Goal: Answer question/provide support: Share knowledge or assist other users

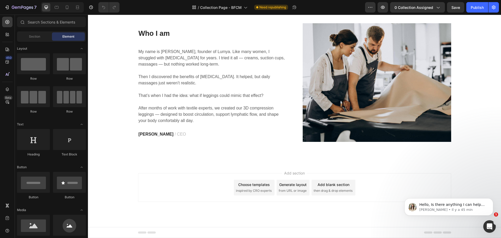
scroll to position [1844, 0]
click at [68, 6] on icon at bounding box center [66, 7] width 5 height 5
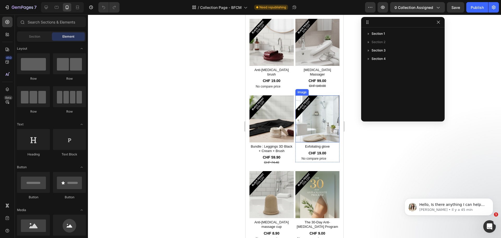
scroll to position [660, 0]
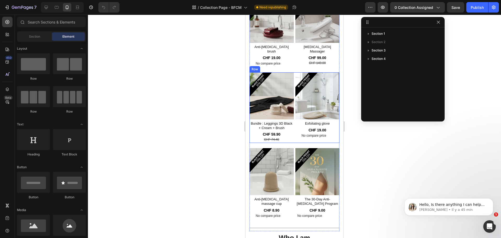
click at [293, 133] on div "Image Bundle : Leggings 3D Black + Cream + Brush Product Title CHF 59.90 Produc…" at bounding box center [294, 107] width 90 height 71
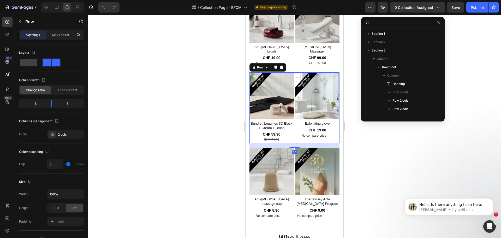
scroll to position [81, 0]
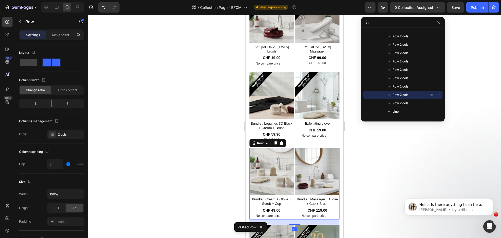
click at [217, 125] on div at bounding box center [294, 126] width 413 height 223
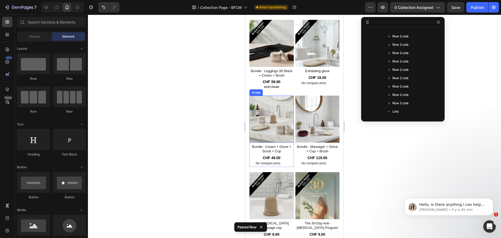
scroll to position [712, 0]
click at [276, 115] on img at bounding box center [271, 119] width 44 height 47
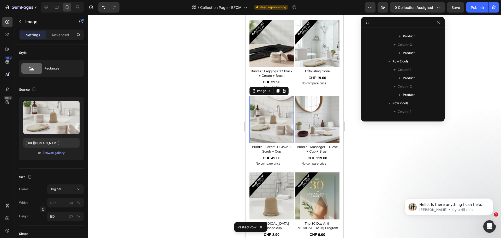
scroll to position [441, 0]
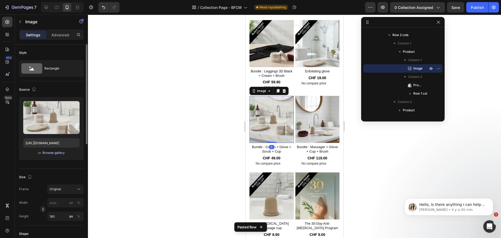
click at [56, 152] on div "Browse gallery" at bounding box center [54, 152] width 22 height 5
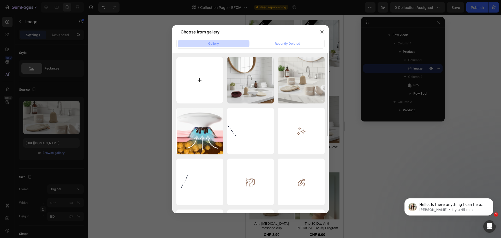
click at [211, 73] on input "file" at bounding box center [199, 80] width 47 height 47
type input "C:\fakepath\Copie de [DATE][DATE] (25).png"
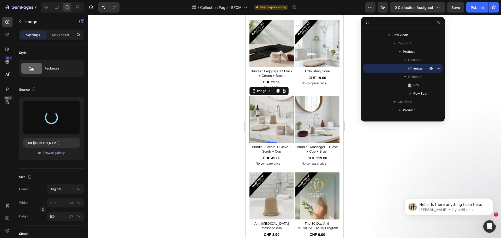
type input "[URL][DOMAIN_NAME]"
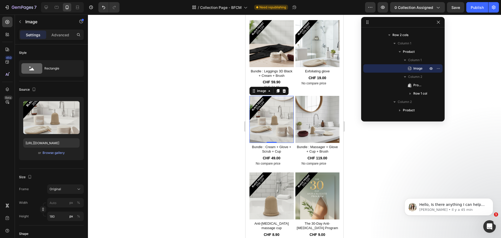
click at [202, 109] on div at bounding box center [294, 126] width 413 height 223
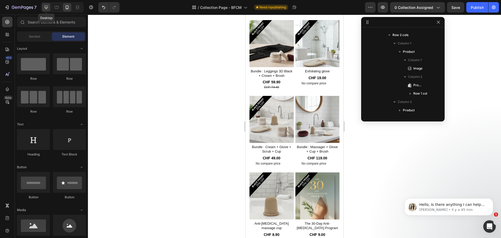
click at [47, 8] on icon at bounding box center [46, 7] width 3 height 3
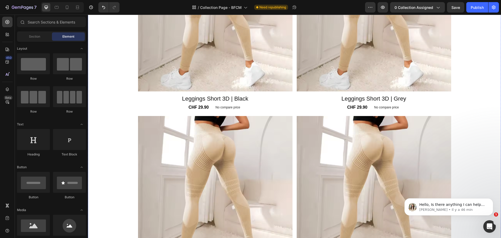
scroll to position [1050, 0]
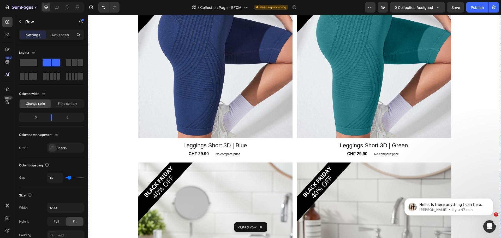
scroll to position [1189, 0]
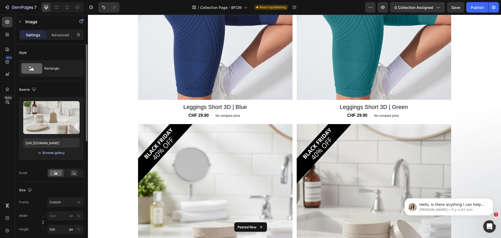
click at [59, 152] on div "Browse gallery" at bounding box center [54, 152] width 22 height 5
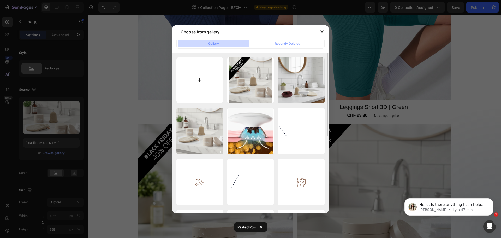
click at [208, 92] on input "file" at bounding box center [199, 80] width 47 height 47
type input "C:\fakepath\[DATE][DATE] (22).png"
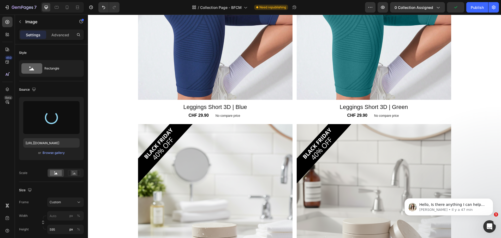
type input "[URL][DOMAIN_NAME]"
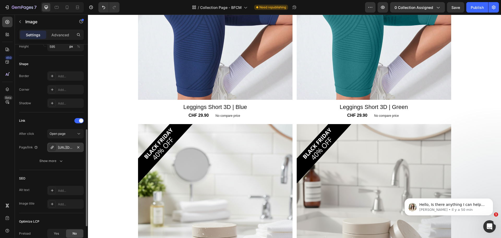
click at [62, 150] on div "[URL][DOMAIN_NAME]" at bounding box center [65, 146] width 37 height 9
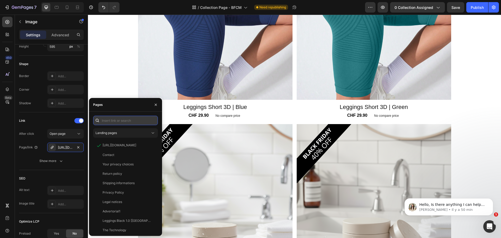
click at [124, 119] on input "text" at bounding box center [125, 120] width 65 height 9
paste input "[URL][DOMAIN_NAME]"
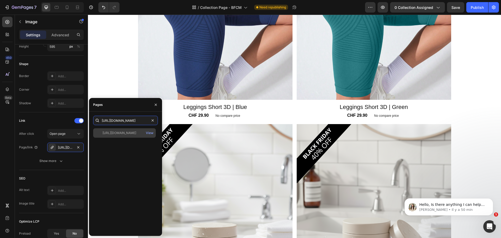
type input "[URL][DOMAIN_NAME]"
click at [128, 134] on div "[URL][DOMAIN_NAME]" at bounding box center [120, 132] width 34 height 5
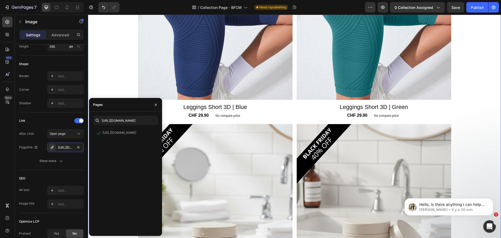
click at [115, 64] on div "The Shop Heading Image Leggings 3D | Black Product Title CHF 36.40 Product Pric…" at bounding box center [294, 16] width 413 height 2083
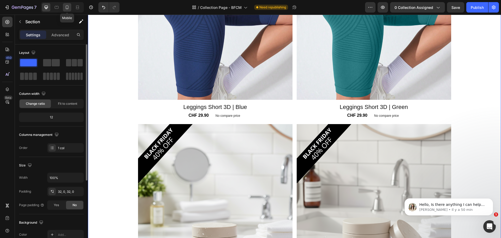
click at [68, 5] on icon at bounding box center [67, 7] width 3 height 4
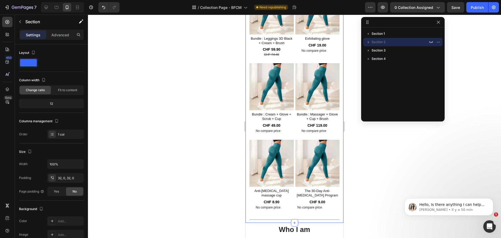
scroll to position [667, 0]
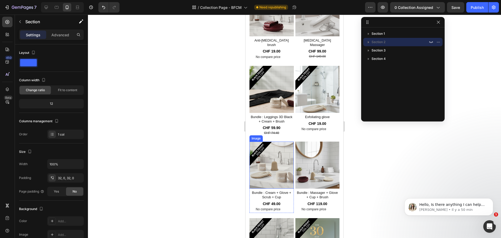
click at [275, 160] on img at bounding box center [271, 164] width 44 height 47
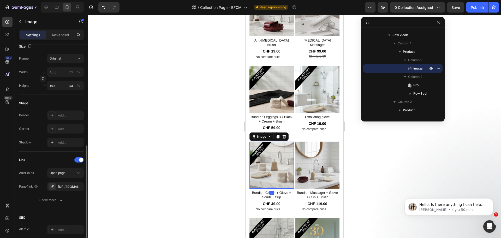
scroll to position [183, 0]
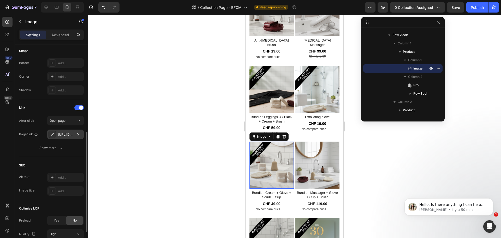
click at [65, 133] on div "[URL][DOMAIN_NAME]" at bounding box center [65, 134] width 15 height 5
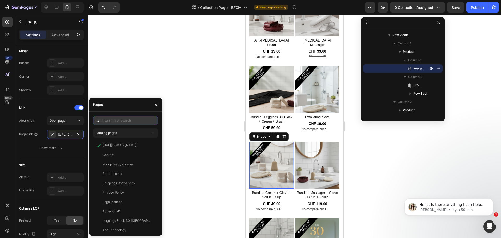
click at [134, 121] on input "text" at bounding box center [125, 120] width 65 height 9
paste input "[URL][DOMAIN_NAME]"
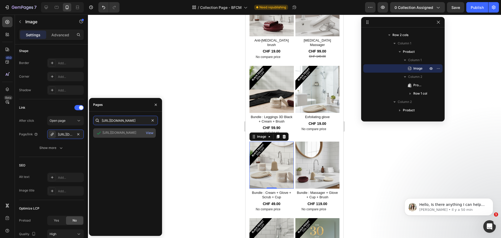
type input "[URL][DOMAIN_NAME]"
click at [129, 133] on div "[URL][DOMAIN_NAME]" at bounding box center [120, 132] width 34 height 5
click at [167, 76] on div at bounding box center [294, 126] width 413 height 223
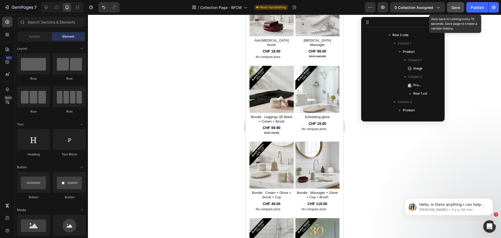
click at [461, 8] on button "Save" at bounding box center [455, 7] width 17 height 10
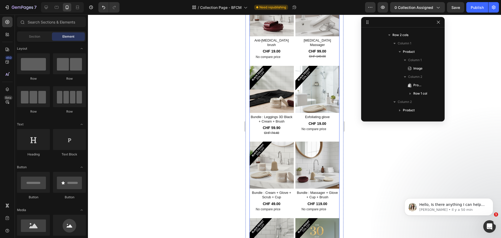
click at [315, 157] on img at bounding box center [317, 164] width 44 height 47
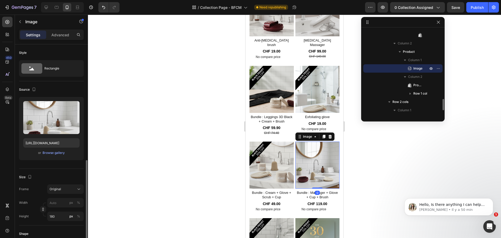
scroll to position [183, 0]
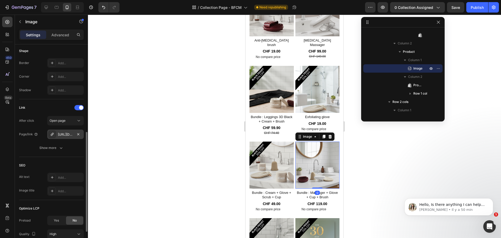
click at [61, 135] on div "[URL][DOMAIN_NAME]" at bounding box center [65, 134] width 15 height 5
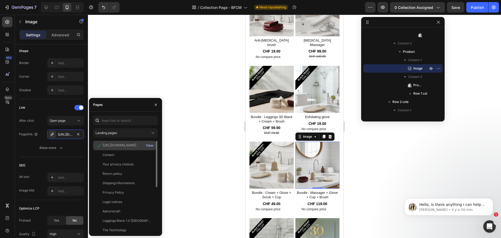
click at [148, 144] on div "View" at bounding box center [150, 145] width 8 height 5
click at [48, 8] on icon at bounding box center [46, 7] width 3 height 3
type input "[URL][DOMAIN_NAME]"
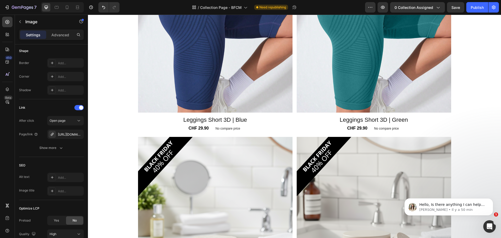
scroll to position [1185, 0]
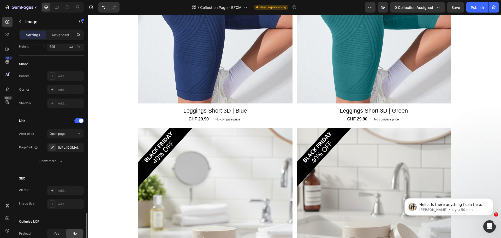
scroll to position [239, 0]
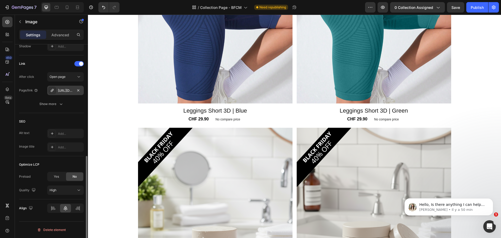
click at [68, 91] on div "[URL][DOMAIN_NAME][MEDICAL_DATA]" at bounding box center [65, 90] width 15 height 5
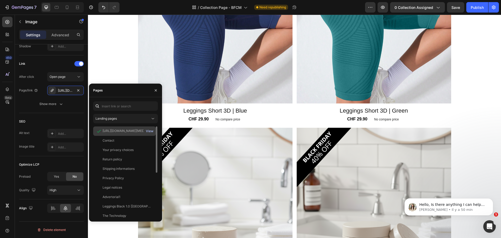
click at [148, 130] on div "View" at bounding box center [150, 131] width 8 height 5
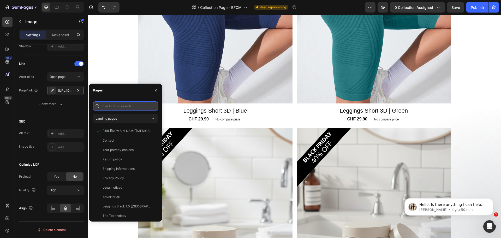
click at [115, 105] on input "text" at bounding box center [125, 105] width 65 height 9
paste input "[URL][DOMAIN_NAME]"
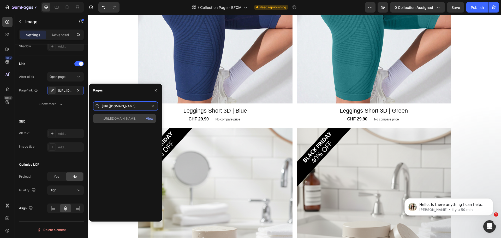
type input "[URL][DOMAIN_NAME]"
click at [128, 120] on div "[URL][DOMAIN_NAME]" at bounding box center [120, 118] width 34 height 5
click at [116, 69] on div "The Shop Heading Image Leggings 3D | Black Product Title CHF 36.40 Product Pric…" at bounding box center [294, 20] width 413 height 2083
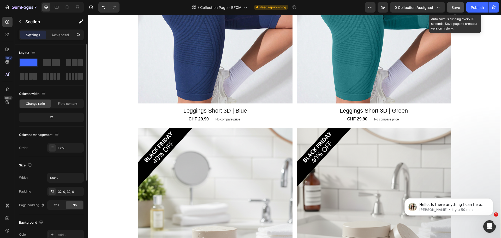
click at [454, 10] on button "Save" at bounding box center [455, 7] width 17 height 10
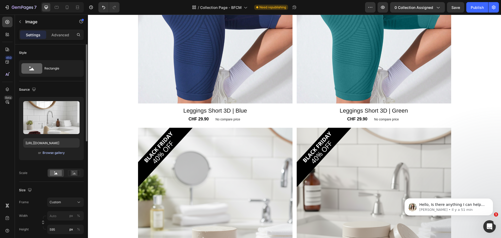
click at [56, 151] on div "Browse gallery" at bounding box center [54, 152] width 22 height 5
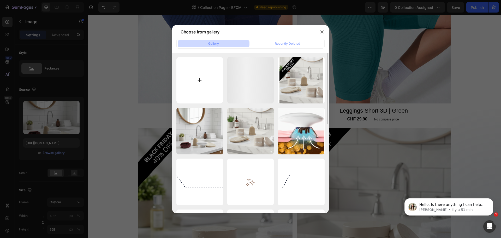
click at [213, 76] on input "file" at bounding box center [199, 80] width 47 height 47
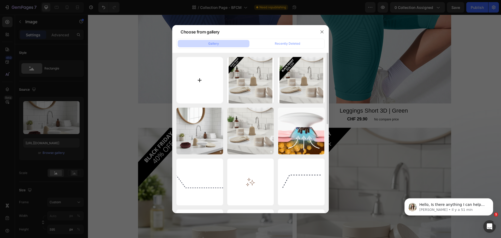
type input "C:\fakepath\[DATE][DATE] (23).png"
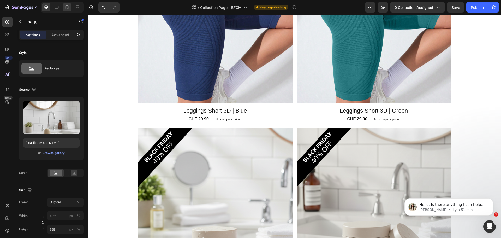
click at [69, 8] on icon at bounding box center [66, 7] width 5 height 5
type input "[URL][DOMAIN_NAME]"
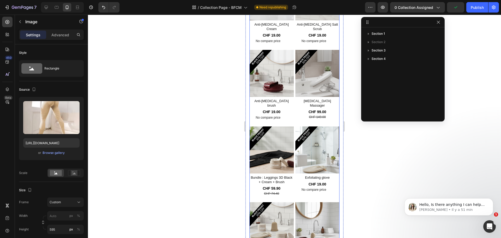
scroll to position [737, 0]
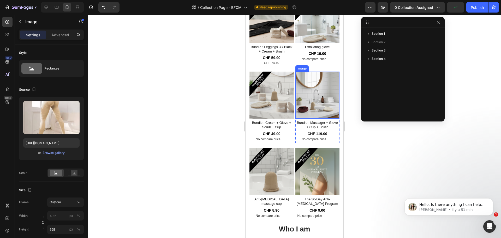
click at [319, 92] on img at bounding box center [317, 94] width 44 height 47
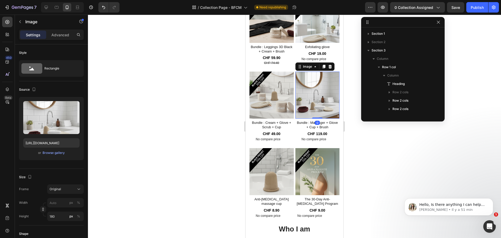
scroll to position [157, 0]
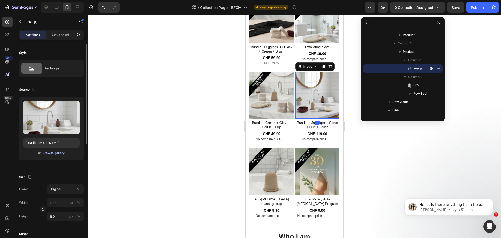
click at [51, 154] on div "Browse gallery" at bounding box center [54, 152] width 22 height 5
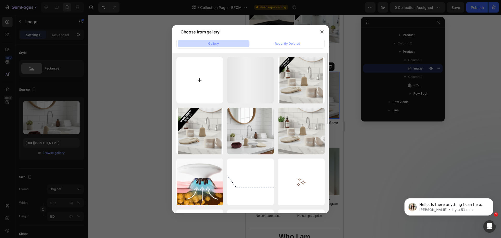
click at [200, 75] on input "file" at bounding box center [199, 80] width 47 height 47
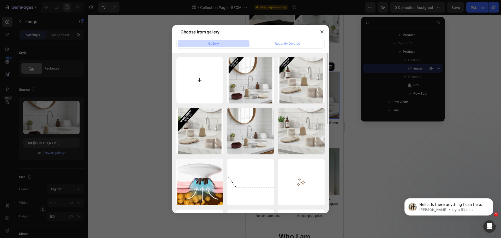
type input "C:\fakepath\Copie de [DATE][DATE] (26).png"
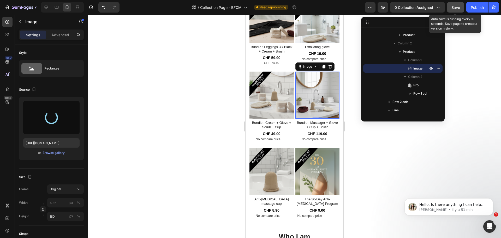
type input "[URL][DOMAIN_NAME]"
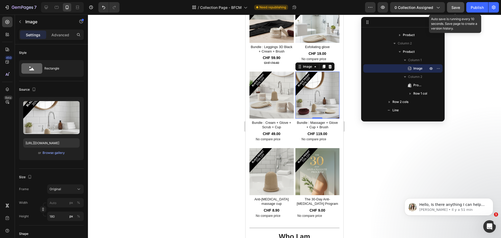
click at [455, 8] on span "Save" at bounding box center [455, 7] width 9 height 4
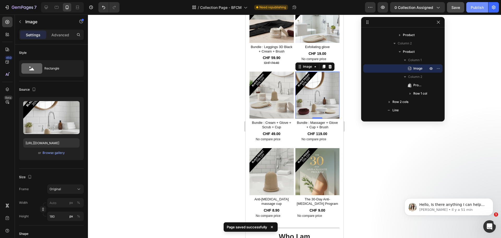
click at [476, 4] on button "Publish" at bounding box center [477, 7] width 22 height 10
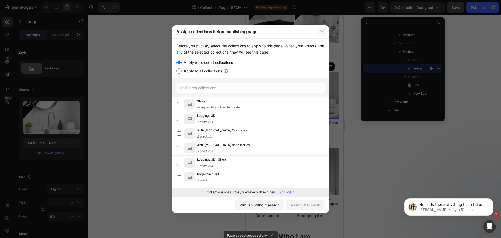
click at [324, 32] on icon "button" at bounding box center [322, 31] width 4 height 4
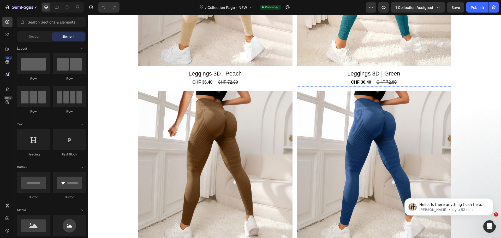
scroll to position [391, 0]
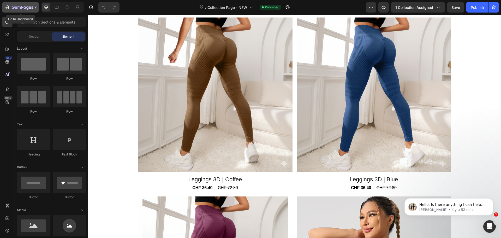
click at [20, 7] on icon "button" at bounding box center [18, 8] width 3 height 2
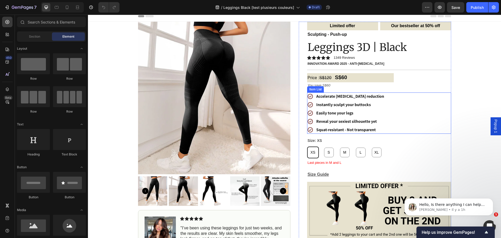
scroll to position [52, 0]
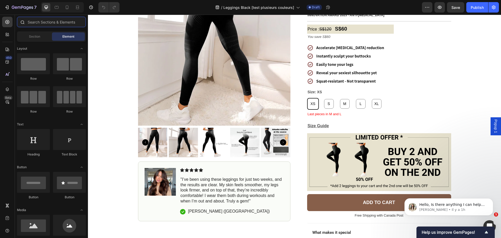
click at [44, 23] on input "text" at bounding box center [51, 22] width 69 height 10
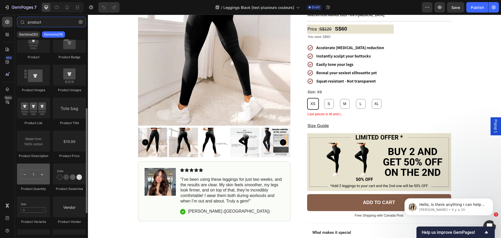
scroll to position [78, 0]
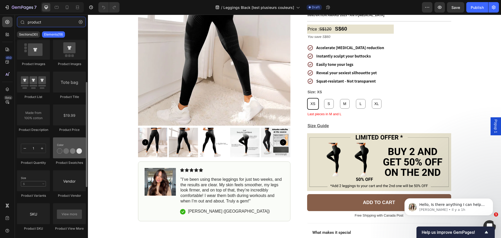
type input "product"
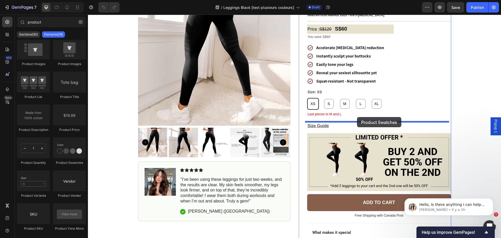
drag, startPoint x: 159, startPoint y: 164, endPoint x: 356, endPoint y: 119, distance: 201.6
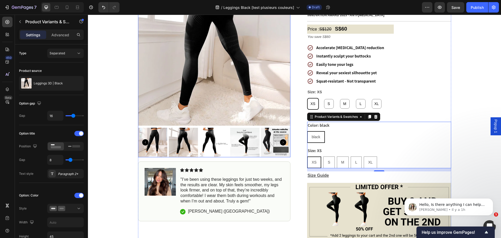
click at [253, 125] on img at bounding box center [214, 49] width 152 height 152
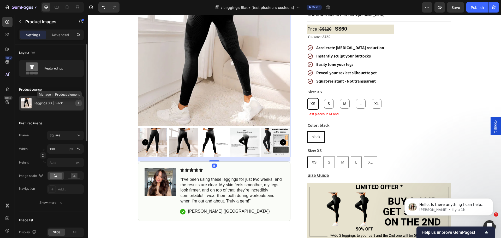
click at [78, 103] on icon "button" at bounding box center [78, 103] width 4 height 4
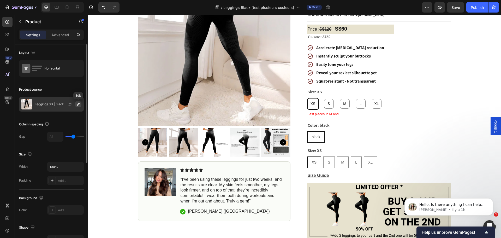
click at [77, 103] on icon "button" at bounding box center [78, 104] width 4 height 4
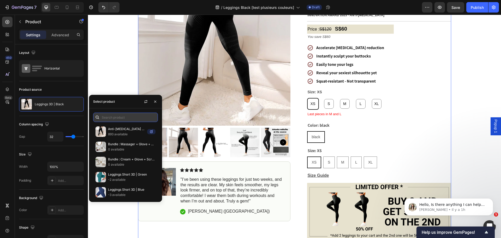
click at [134, 116] on input "text" at bounding box center [125, 116] width 65 height 9
type input "l"
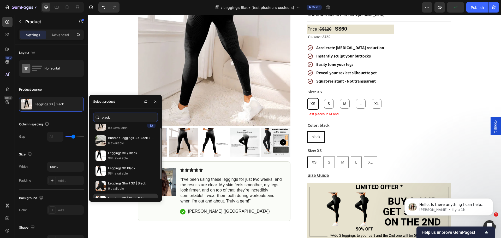
scroll to position [0, 0]
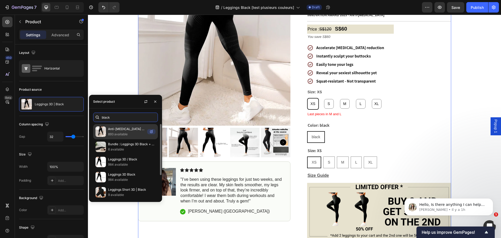
type input "black"
click at [129, 129] on p "Anti-Cellulite 3D Leggings" at bounding box center [126, 128] width 37 height 5
radio input "false"
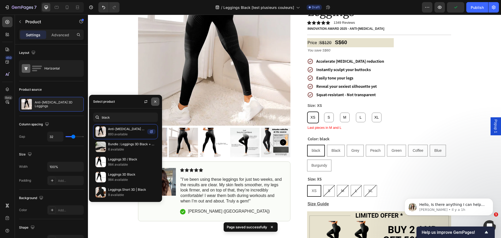
click at [154, 104] on button "button" at bounding box center [155, 101] width 8 height 8
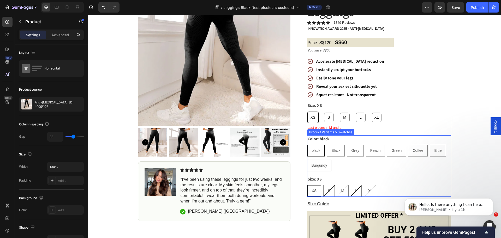
click at [362, 135] on div "Color: black black black black Black Black Black Grey Grey Grey Peach Peach Pea…" at bounding box center [379, 153] width 144 height 36
radio input "false"
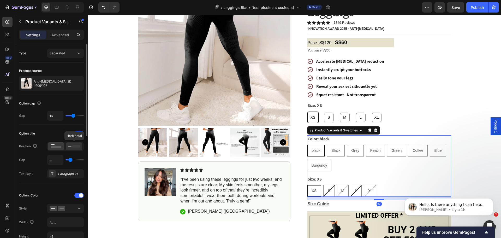
click at [75, 146] on rect at bounding box center [76, 146] width 8 height 2
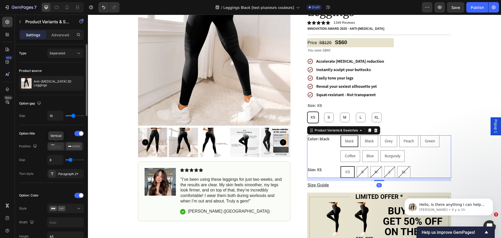
click at [52, 145] on icon at bounding box center [56, 146] width 12 height 6
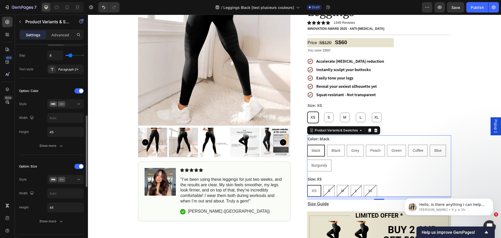
scroll to position [130, 0]
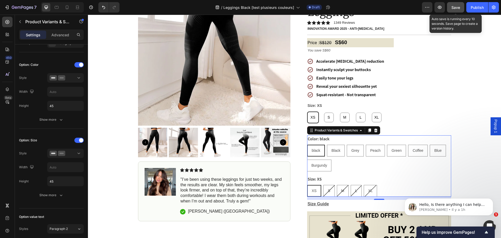
click at [458, 8] on span "Save" at bounding box center [455, 7] width 9 height 4
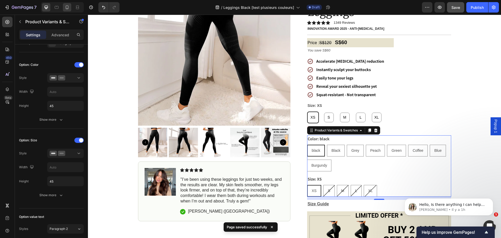
click at [64, 8] on div at bounding box center [67, 7] width 8 height 8
type input "12"
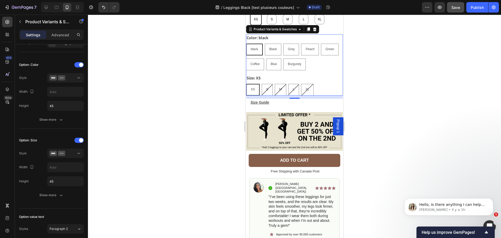
click at [215, 85] on div at bounding box center [294, 126] width 413 height 223
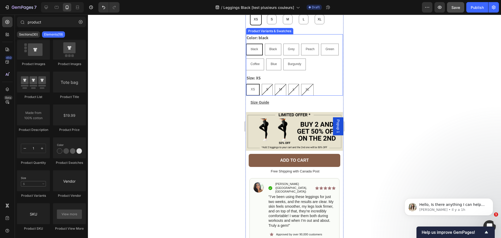
scroll to position [170, 0]
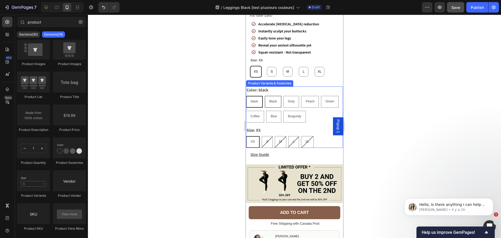
click at [272, 100] on span "Black" at bounding box center [273, 101] width 8 height 4
click at [265, 96] on input "Black Black Black" at bounding box center [265, 95] width 0 height 0
radio input "true"
radio input "false"
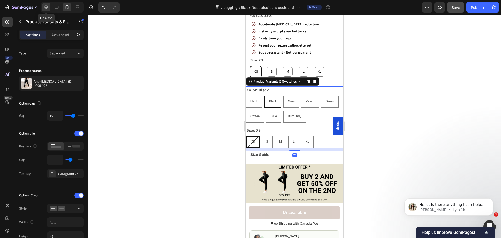
click at [46, 8] on icon at bounding box center [46, 7] width 3 height 3
type input "14"
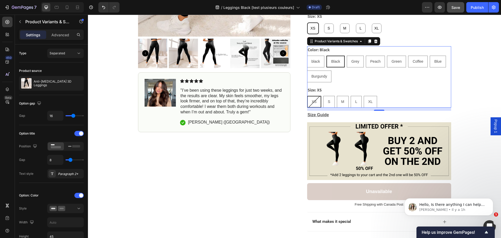
scroll to position [141, 0]
click at [80, 84] on icon "button" at bounding box center [78, 83] width 4 height 4
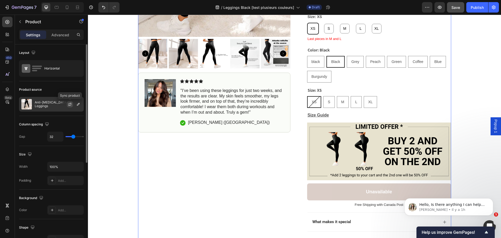
click at [71, 104] on icon "button" at bounding box center [70, 104] width 3 height 2
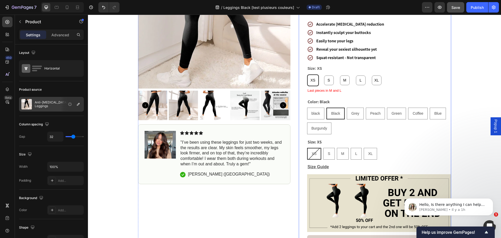
scroll to position [89, 0]
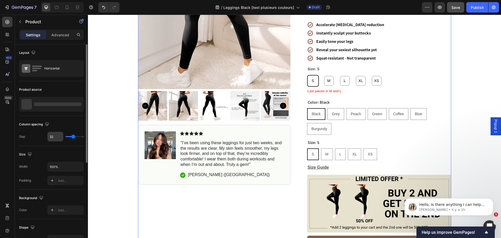
radio input "false"
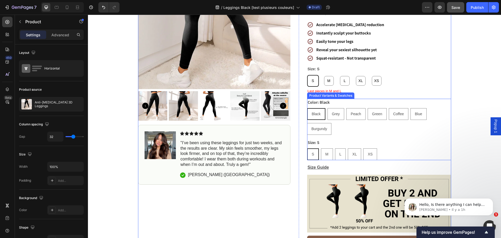
click at [351, 118] on div "Black Black Black Grey Grey Grey Peach Peach Peach Green Green Green Coffee Cof…" at bounding box center [379, 121] width 144 height 27
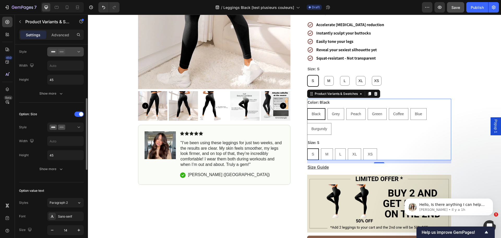
scroll to position [183, 0]
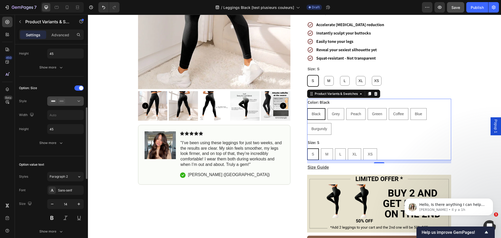
click at [64, 103] on icon at bounding box center [61, 100] width 7 height 5
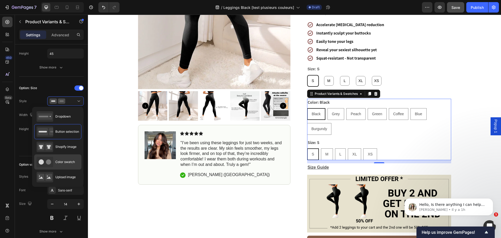
click at [64, 163] on span "Color swatch" at bounding box center [65, 161] width 20 height 5
type input "45"
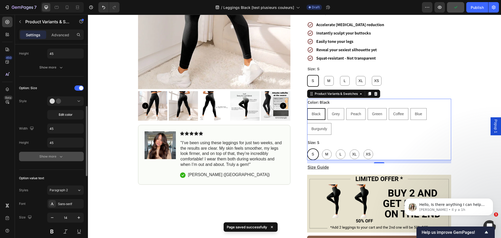
click at [66, 157] on button "Show more" at bounding box center [51, 156] width 65 height 9
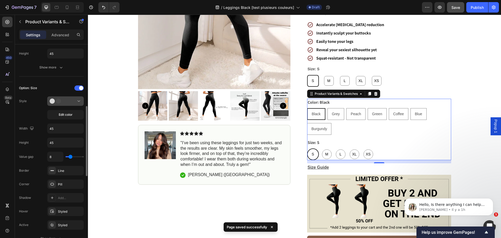
click at [72, 104] on div at bounding box center [66, 100] width 32 height 5
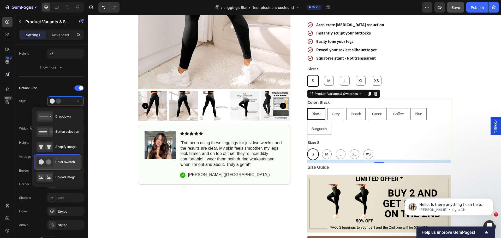
click at [69, 161] on span "Color swatch" at bounding box center [65, 161] width 20 height 5
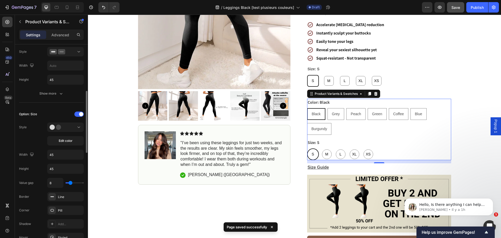
scroll to position [78, 0]
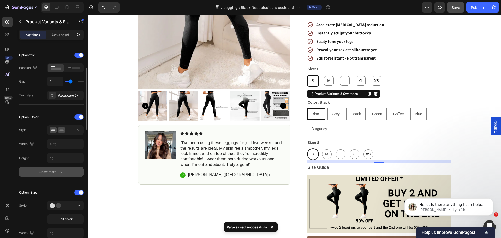
click at [47, 173] on div "Show more" at bounding box center [51, 171] width 24 height 5
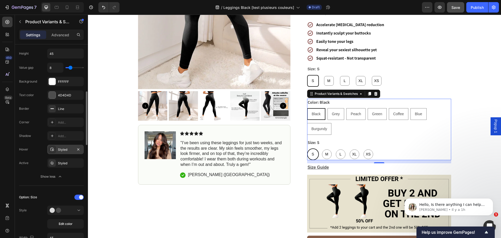
scroll to position [104, 0]
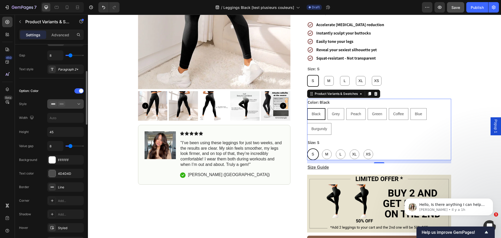
click at [68, 103] on div at bounding box center [66, 103] width 32 height 5
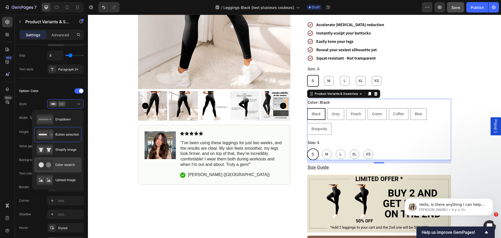
click at [63, 164] on span "Color swatch" at bounding box center [65, 164] width 20 height 5
type input "45"
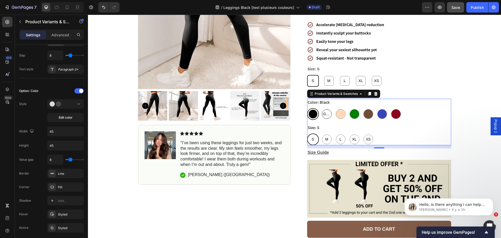
click at [326, 111] on span "Grey" at bounding box center [326, 114] width 9 height 7
click at [321, 108] on input "Grey Grey Grey" at bounding box center [321, 108] width 0 height 0
radio input "true"
radio input "false"
click at [336, 109] on div at bounding box center [341, 114] width 10 height 10
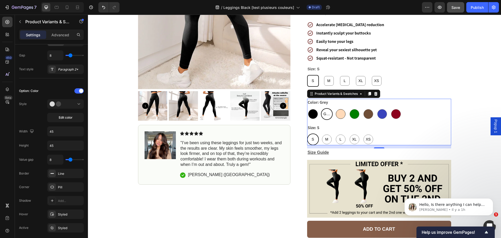
click at [335, 108] on input "Peach Peach" at bounding box center [334, 108] width 0 height 0
radio input "true"
radio input "false"
click at [310, 109] on div at bounding box center [313, 114] width 10 height 10
click at [307, 108] on input "Black Black" at bounding box center [307, 108] width 0 height 0
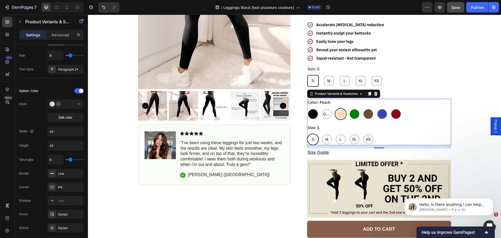
radio input "true"
radio input "false"
click at [338, 109] on div at bounding box center [341, 114] width 10 height 10
click at [335, 108] on input "Peach Peach" at bounding box center [334, 108] width 0 height 0
radio input "true"
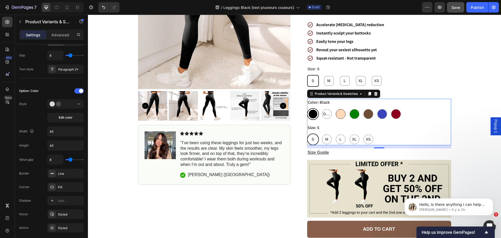
radio input "false"
click at [351, 109] on div at bounding box center [355, 114] width 10 height 10
click at [348, 108] on input "Green Green" at bounding box center [348, 108] width 0 height 0
radio input "true"
radio input "false"
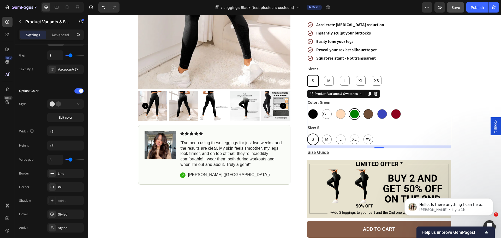
click at [364, 109] on div at bounding box center [368, 114] width 10 height 10
click at [362, 108] on input "Coffee Coffee" at bounding box center [362, 108] width 0 height 0
radio input "true"
radio input "false"
drag, startPoint x: 378, startPoint y: 100, endPoint x: 382, endPoint y: 100, distance: 4.5
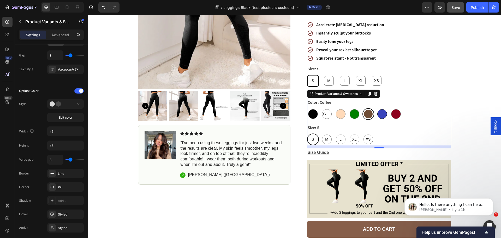
click at [378, 109] on div at bounding box center [382, 114] width 10 height 10
click at [376, 108] on input "Blue Blue" at bounding box center [376, 108] width 0 height 0
radio input "true"
radio input "false"
click at [394, 109] on div at bounding box center [396, 114] width 10 height 10
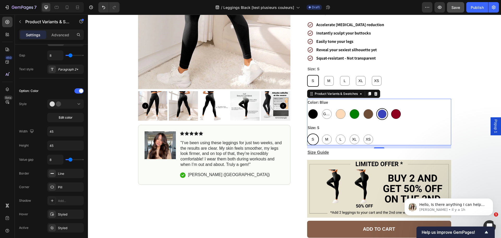
click at [390, 108] on input "Burgundy Burgundy" at bounding box center [390, 108] width 0 height 0
radio input "true"
radio input "false"
click at [323, 111] on span "Grey" at bounding box center [326, 114] width 9 height 7
click at [321, 108] on input "Grey Grey Grey" at bounding box center [321, 108] width 0 height 0
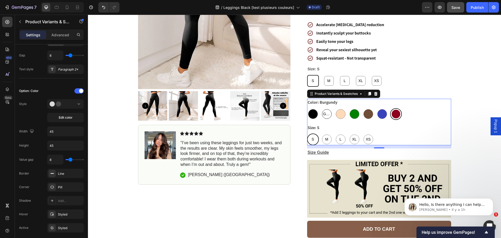
radio input "true"
radio input "false"
click at [326, 111] on span "Grey" at bounding box center [326, 114] width 9 height 7
click at [321, 108] on input "Grey Grey Grey" at bounding box center [321, 108] width 0 height 0
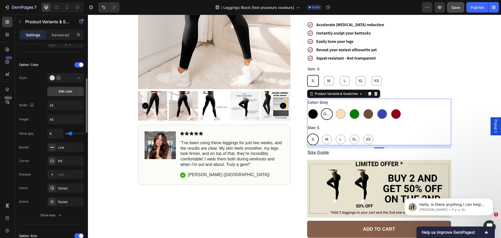
scroll to position [157, 0]
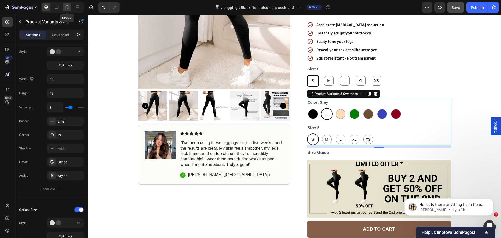
click at [69, 7] on icon at bounding box center [66, 7] width 5 height 5
type input "12"
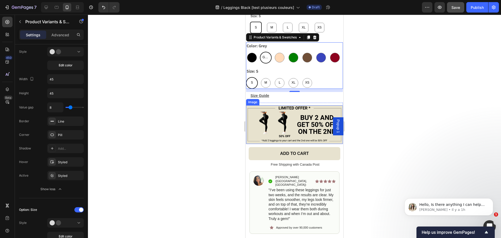
scroll to position [223, 0]
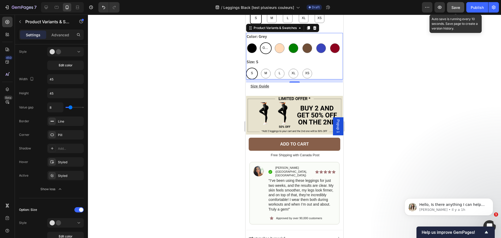
click at [450, 10] on button "Save" at bounding box center [455, 7] width 17 height 10
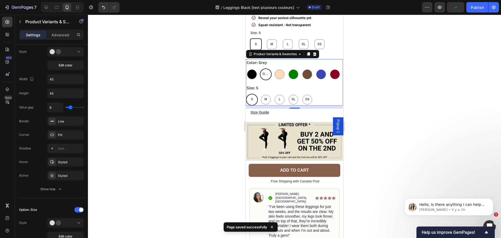
scroll to position [171, 0]
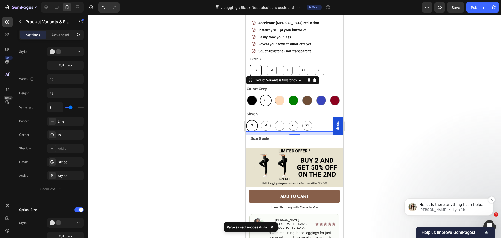
click at [451, 202] on span "Hello, Is there anything I can help you with [DATE]? Feel free to let me know a…" at bounding box center [452, 225] width 67 height 46
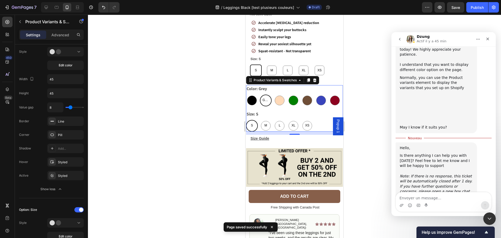
scroll to position [163, 0]
click at [429, 200] on textarea "Envoyer un message..." at bounding box center [443, 196] width 95 height 9
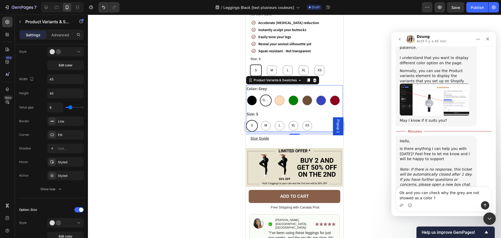
type textarea "Ok and you can check why the grey are not showed as a color ?"
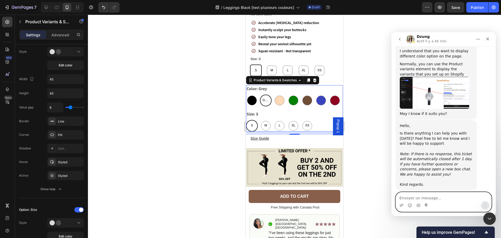
click at [428, 199] on textarea "Envoyer un message..." at bounding box center [443, 196] width 95 height 9
paste textarea "https://builder.gempages.net/editor/573771794427675460/586260388140548811?type=…"
type textarea "https://builder.gempages.net/editor/573771794427675460/586260388140548811?type=…"
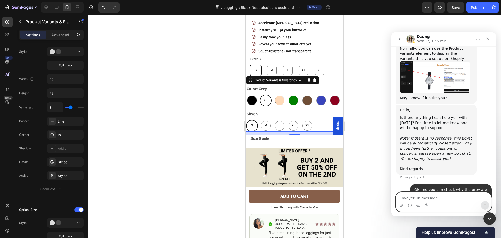
scroll to position [207, 0]
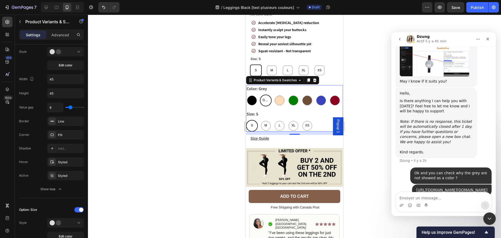
click at [194, 125] on div at bounding box center [294, 126] width 413 height 223
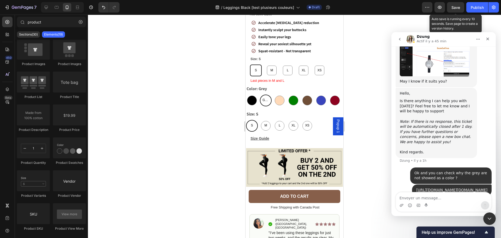
click at [457, 7] on span "Save" at bounding box center [455, 7] width 9 height 4
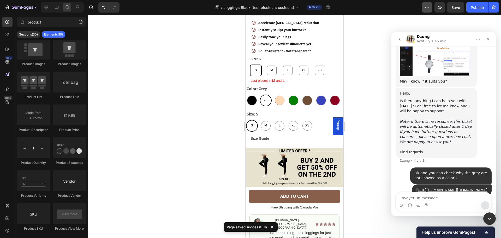
click at [429, 8] on icon "button" at bounding box center [426, 7] width 5 height 5
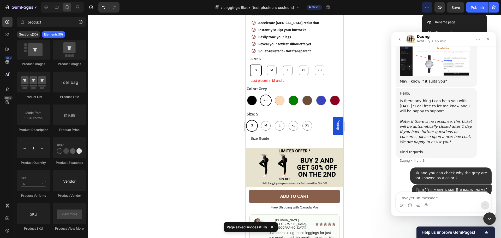
click at [429, 8] on icon "button" at bounding box center [426, 7] width 5 height 5
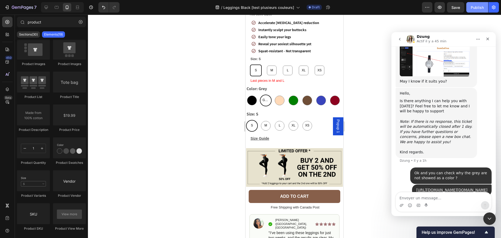
click at [480, 5] on div "Publish" at bounding box center [477, 7] width 13 height 5
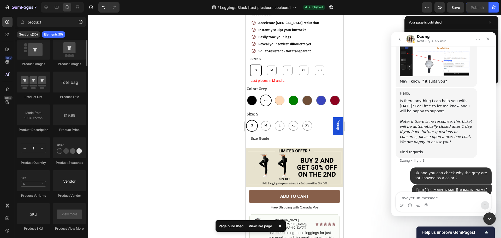
scroll to position [0, 0]
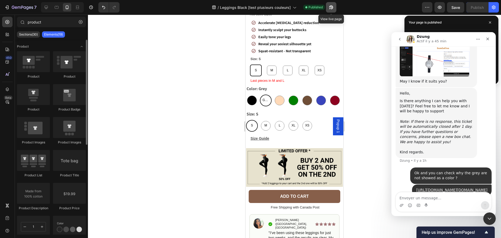
click at [330, 8] on icon "button" at bounding box center [329, 8] width 1 height 1
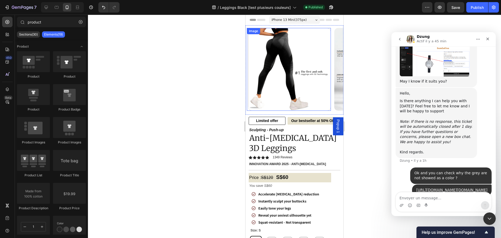
click at [292, 91] on img at bounding box center [289, 69] width 83 height 83
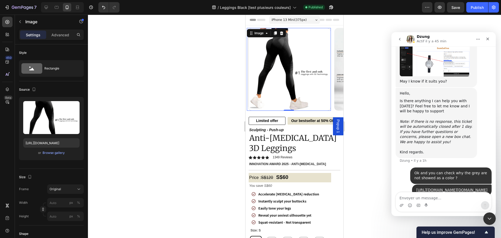
click at [202, 82] on div at bounding box center [294, 126] width 413 height 223
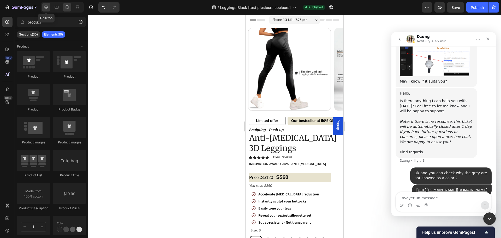
click at [47, 6] on icon at bounding box center [46, 7] width 5 height 5
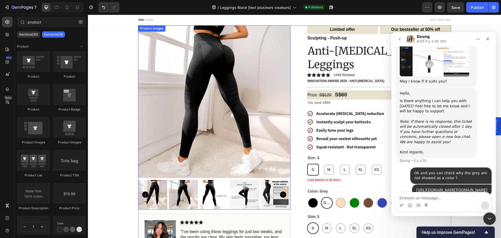
click at [237, 78] on img at bounding box center [214, 101] width 152 height 152
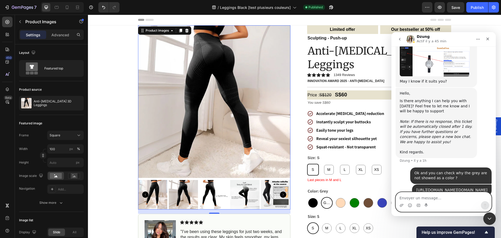
click at [426, 197] on textarea "Envoyer un message..." at bounding box center [443, 196] width 95 height 9
type textarea "S"
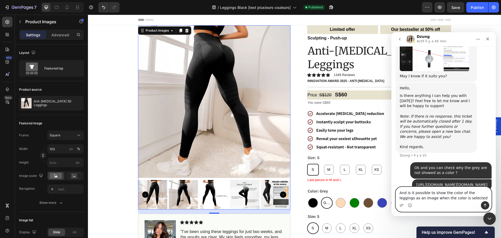
type textarea "And is it possible to show the color of the leggings as an image when the color…"
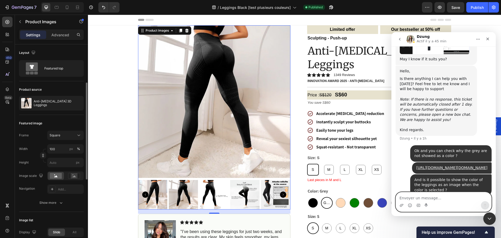
scroll to position [130, 0]
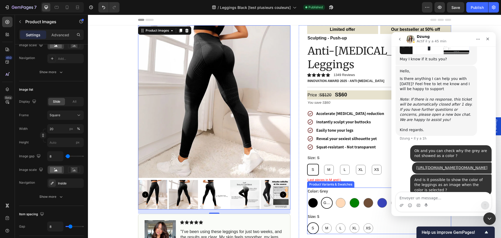
click at [337, 187] on div "Color: Grey Black Black Grey Grey Grey Peach Peach Green Green Coffee Coffee Bl…" at bounding box center [379, 197] width 144 height 21
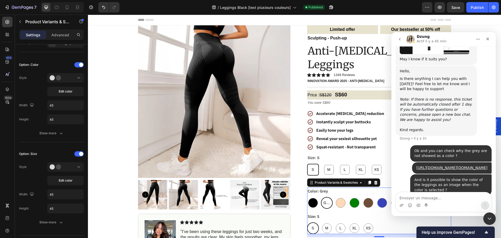
scroll to position [0, 0]
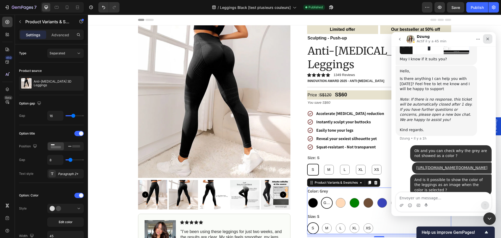
click at [488, 37] on icon "Fermer" at bounding box center [487, 39] width 4 height 4
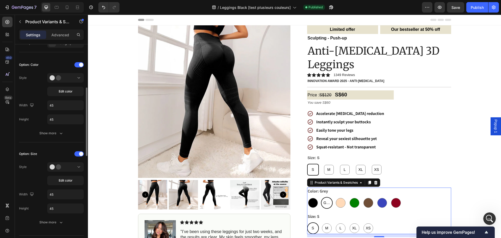
scroll to position [104, 0]
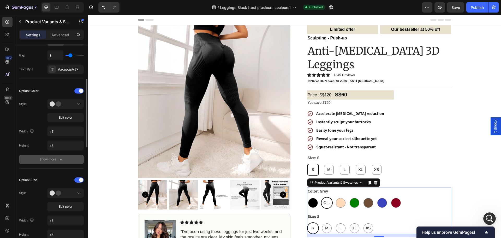
click at [51, 159] on div "Show more" at bounding box center [51, 159] width 24 height 5
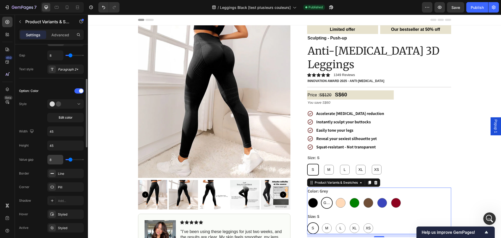
scroll to position [130, 0]
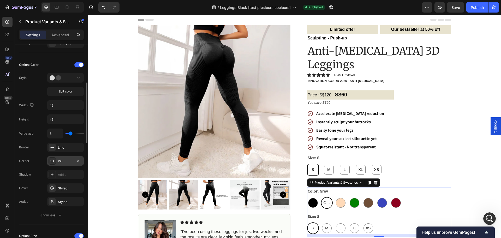
click at [68, 159] on div "Pill" at bounding box center [65, 161] width 15 height 5
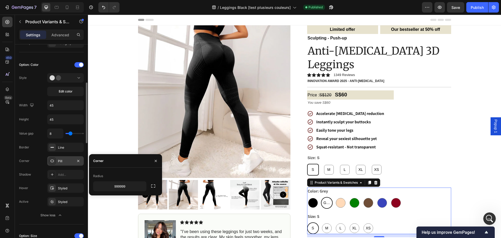
click at [66, 159] on div "Pill" at bounding box center [65, 161] width 15 height 5
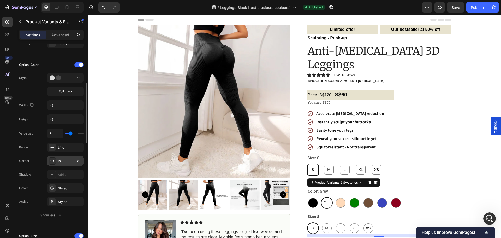
click at [66, 159] on div "Pill" at bounding box center [65, 161] width 15 height 5
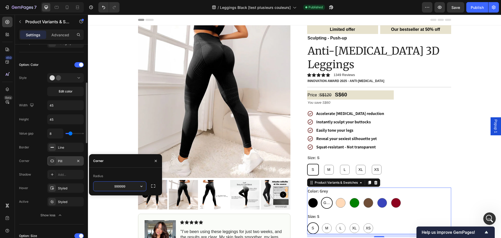
click at [67, 160] on div "Pill" at bounding box center [65, 161] width 15 height 5
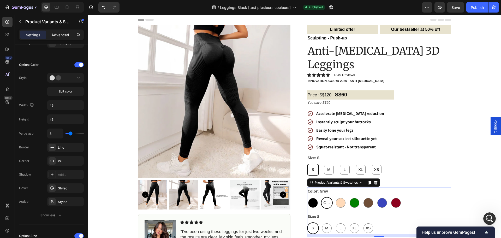
click at [63, 31] on div "Advanced" at bounding box center [60, 35] width 26 height 8
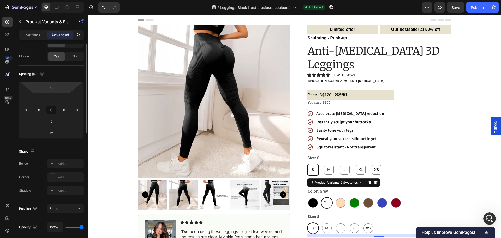
scroll to position [0, 0]
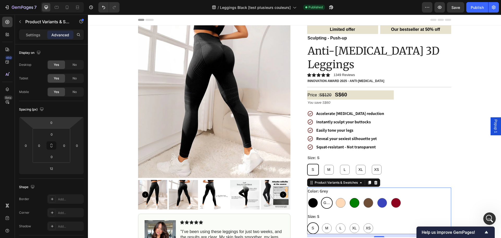
click at [350, 198] on div at bounding box center [355, 203] width 10 height 10
click at [348, 196] on input "Green Green" at bounding box center [348, 196] width 0 height 0
radio input "true"
radio input "false"
click at [30, 34] on p "Settings" at bounding box center [33, 34] width 15 height 5
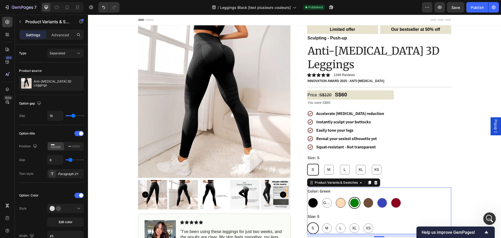
click at [337, 198] on div at bounding box center [341, 203] width 10 height 10
click at [335, 196] on input "Peach Peach" at bounding box center [334, 196] width 0 height 0
radio input "true"
radio input "false"
click at [324, 199] on span "Grey" at bounding box center [326, 202] width 9 height 7
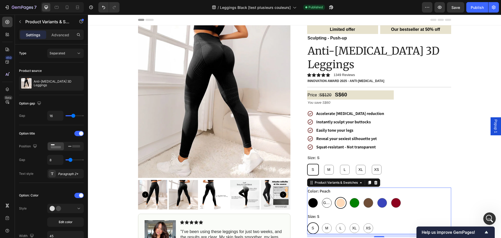
click at [321, 196] on input "Grey Grey Grey" at bounding box center [321, 196] width 0 height 0
radio input "true"
radio input "false"
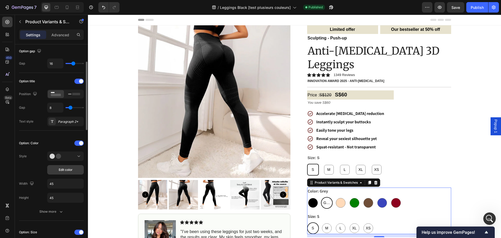
click at [69, 171] on span "Edit color" at bounding box center [66, 169] width 14 height 5
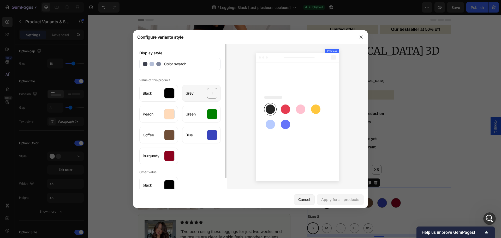
click at [211, 91] on icon at bounding box center [212, 93] width 3 height 10
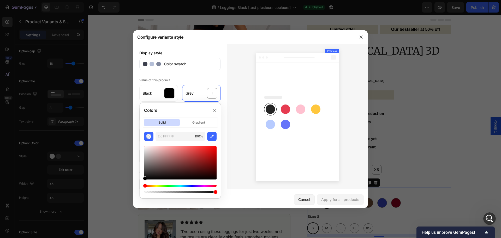
click at [146, 151] on div at bounding box center [180, 162] width 73 height 33
click at [146, 151] on div at bounding box center [146, 151] width 4 height 4
type input "DBD6D6"
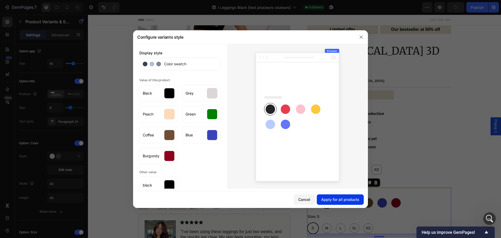
click at [337, 197] on div "Apply for all products" at bounding box center [340, 198] width 38 height 5
radio input "false"
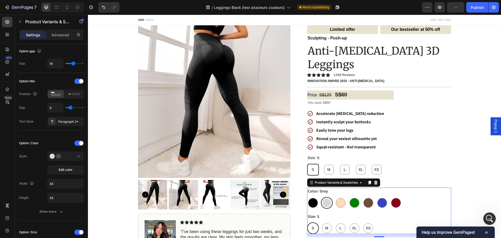
click at [455, 230] on span "Help us improve GemPages!" at bounding box center [453, 232] width 62 height 5
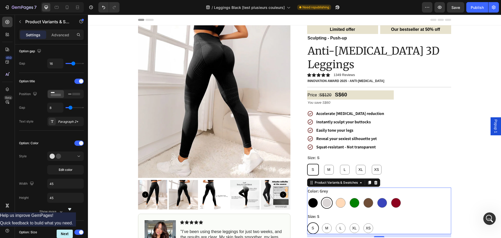
click at [73, 206] on icon "Hide survey" at bounding box center [70, 209] width 6 height 6
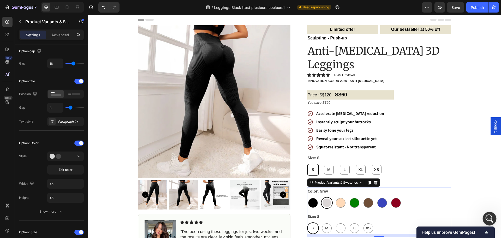
click at [490, 214] on div "Ouvrir le Messenger Intercom" at bounding box center [488, 217] width 17 height 17
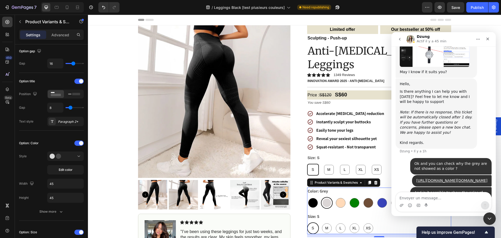
scroll to position [229, 0]
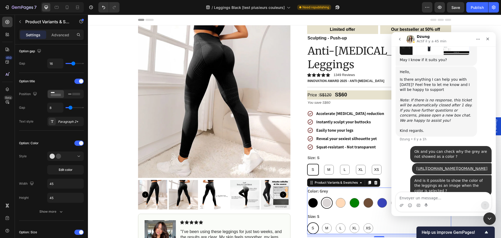
click at [443, 195] on textarea "Envoyer un message..." at bounding box center [443, 196] width 95 height 9
type textarea "I found it thanks"
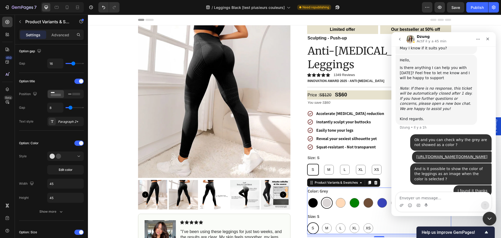
drag, startPoint x: 488, startPoint y: 218, endPoint x: 858, endPoint y: 417, distance: 420.4
click at [488, 219] on icon "Fermer le Messenger Intercom" at bounding box center [488, 217] width 6 height 6
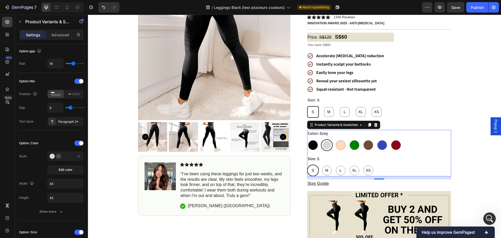
scroll to position [52, 0]
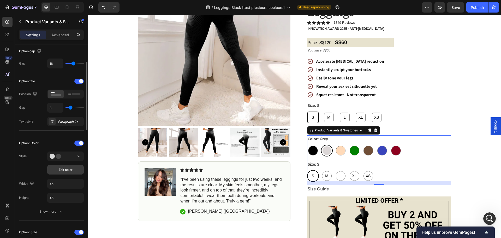
click at [57, 171] on button "Edit color" at bounding box center [65, 169] width 37 height 9
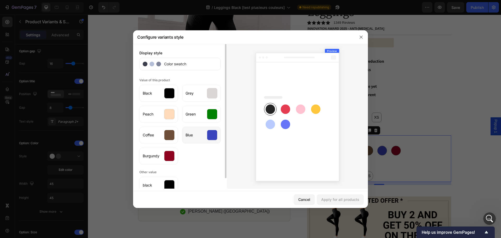
click at [213, 136] on div at bounding box center [212, 135] width 10 height 10
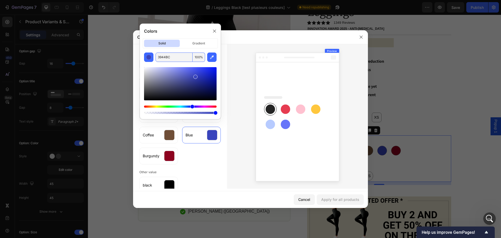
click at [181, 57] on input "3944BC" at bounding box center [173, 56] width 37 height 9
paste input "509ea8"
type input "509EA8"
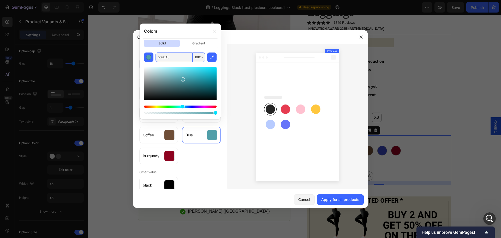
click at [233, 108] on div at bounding box center [297, 116] width 141 height 145
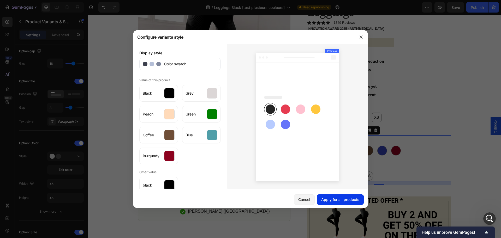
click at [330, 198] on div "Apply for all products" at bounding box center [340, 198] width 38 height 5
radio input "false"
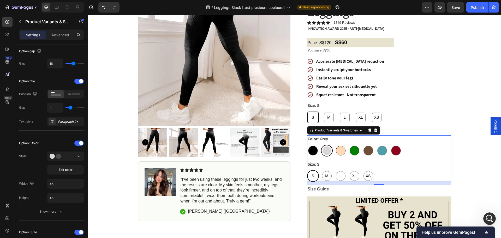
click at [339, 146] on div at bounding box center [341, 151] width 10 height 10
click at [335, 144] on input "Peach Peach" at bounding box center [334, 144] width 0 height 0
radio input "true"
radio input "false"
click at [66, 167] on button "Edit color" at bounding box center [65, 169] width 37 height 9
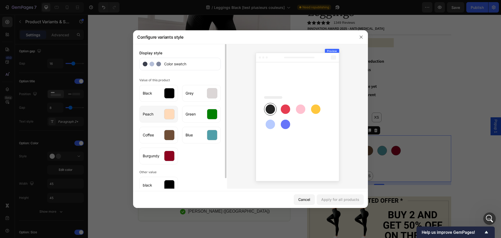
click at [166, 115] on div at bounding box center [169, 114] width 10 height 10
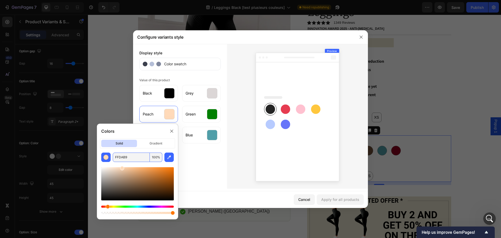
click at [134, 159] on input "FFDAB9" at bounding box center [131, 156] width 37 height 9
paste input "dbc1a8"
type input "DBC1A8"
click at [335, 200] on div "Apply for all products" at bounding box center [340, 198] width 38 height 5
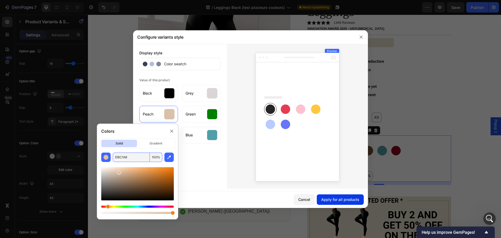
radio input "false"
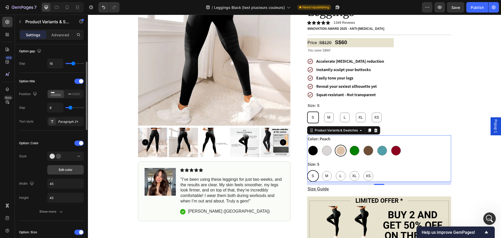
click at [59, 174] on button "Edit color" at bounding box center [65, 169] width 37 height 9
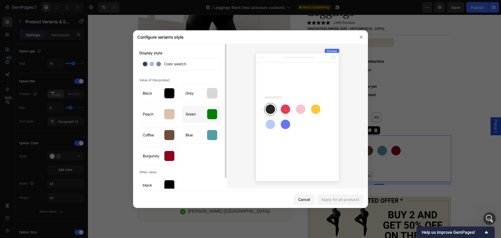
click at [212, 112] on div at bounding box center [212, 114] width 10 height 10
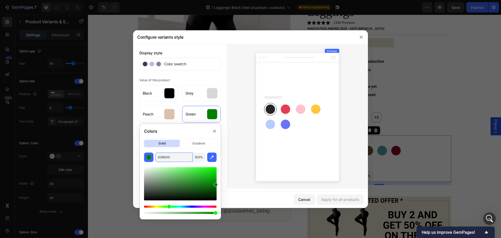
click at [184, 159] on input "008000" at bounding box center [173, 156] width 37 height 9
paste input "5aaab8"
type input "5AAAB8"
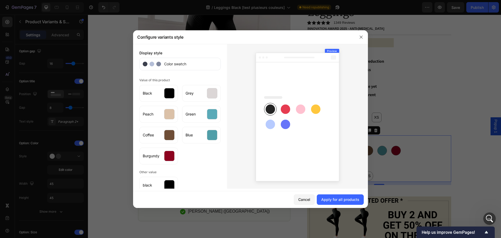
click at [244, 157] on div at bounding box center [297, 116] width 141 height 145
click at [335, 200] on div "Apply for all products" at bounding box center [340, 198] width 38 height 5
radio input "false"
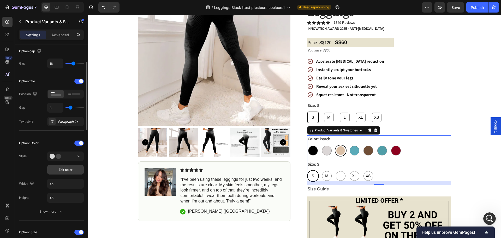
click at [63, 170] on span "Edit color" at bounding box center [66, 169] width 14 height 5
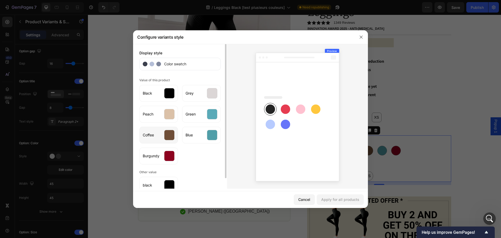
click at [168, 135] on div at bounding box center [169, 135] width 10 height 10
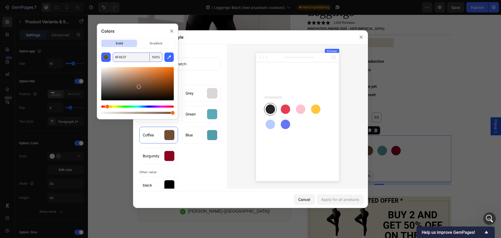
click at [132, 58] on input "6F4E37" at bounding box center [131, 56] width 37 height 9
paste input "e4d30"
type input "6E4D30"
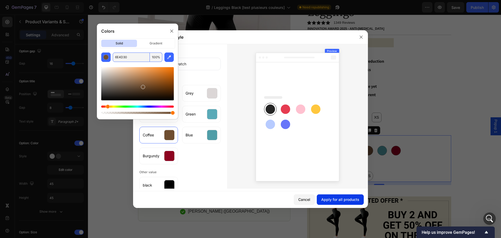
click at [338, 202] on div "Apply for all products" at bounding box center [340, 198] width 38 height 5
radio input "false"
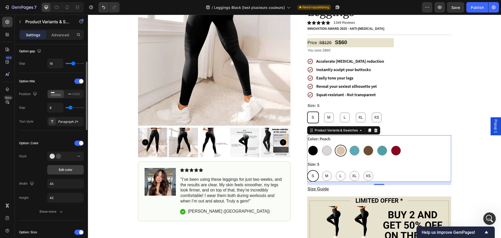
click at [66, 169] on span "Edit color" at bounding box center [66, 169] width 14 height 5
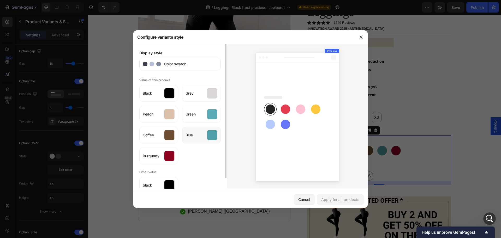
click at [212, 139] on div at bounding box center [212, 135] width 10 height 10
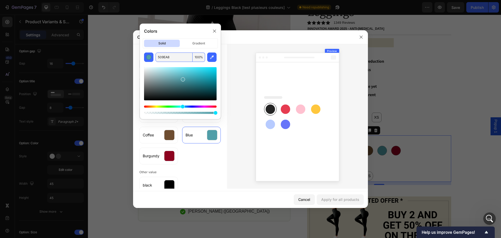
click at [167, 59] on input "509EA8" at bounding box center [173, 56] width 37 height 9
paste input "877a7"
type input "5877A7"
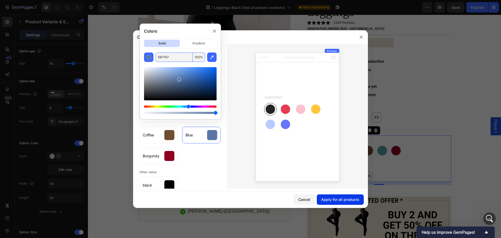
click at [328, 196] on div "Apply for all products" at bounding box center [340, 198] width 38 height 5
radio input "false"
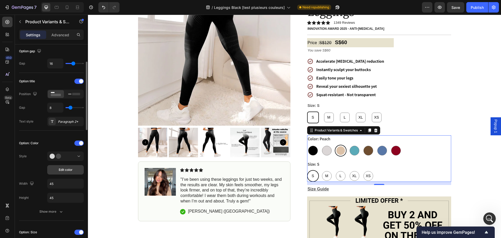
click at [72, 170] on span "Edit color" at bounding box center [66, 169] width 14 height 5
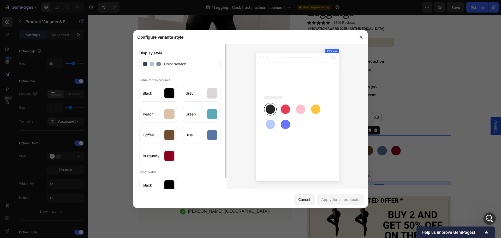
scroll to position [11, 0]
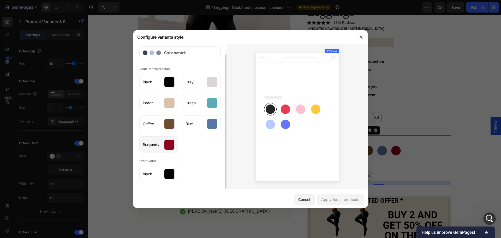
click at [168, 143] on div at bounding box center [169, 144] width 10 height 10
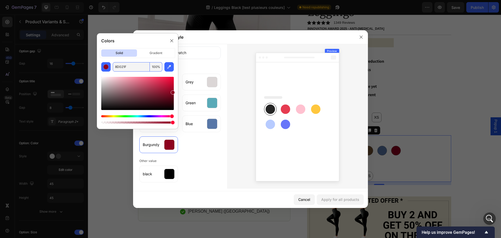
click at [127, 67] on input "8D021F" at bounding box center [131, 66] width 37 height 9
paste input "d4b6b"
type input "8D4B6B"
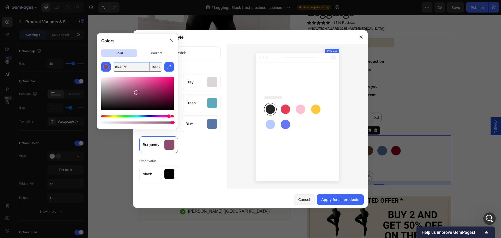
click at [234, 148] on div at bounding box center [297, 116] width 141 height 145
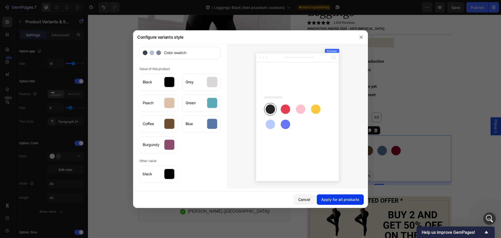
click at [324, 198] on div "Apply for all products" at bounding box center [340, 198] width 38 height 5
radio input "false"
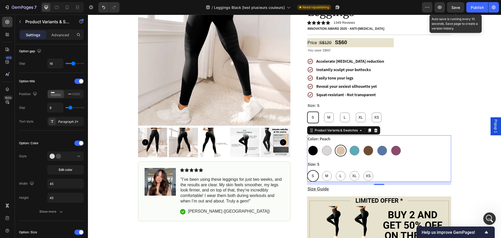
click at [459, 6] on span "Save" at bounding box center [455, 7] width 9 height 4
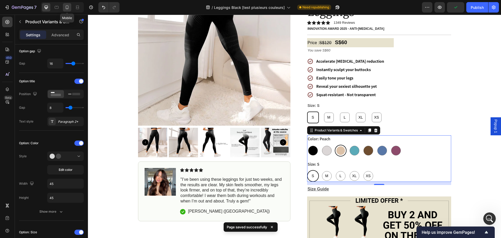
click at [69, 7] on icon at bounding box center [66, 7] width 5 height 5
type input "12"
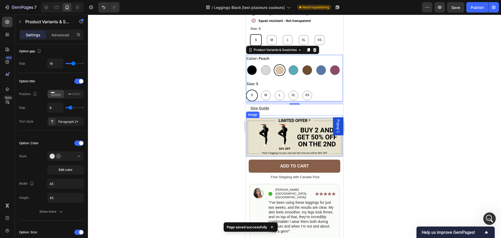
scroll to position [224, 0]
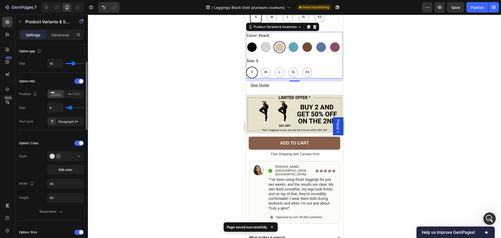
type input "4"
type input "3"
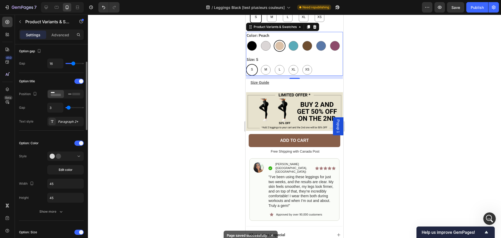
type input "2"
type input "1"
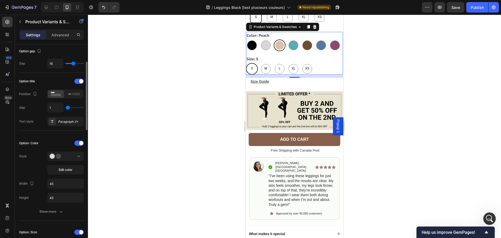
type input "0"
type input "1"
type input "2"
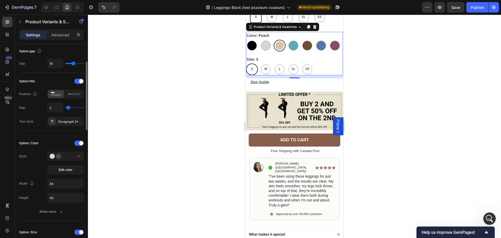
type input "2"
click at [68, 107] on input "range" at bounding box center [74, 107] width 18 height 1
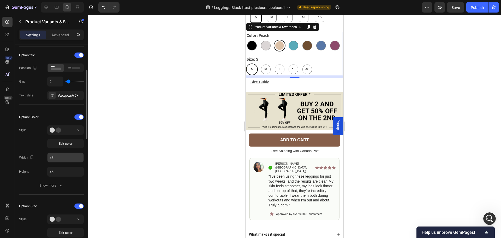
click at [62, 154] on input "45" at bounding box center [65, 157] width 36 height 9
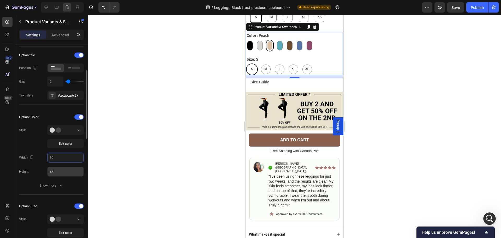
type input "30"
click at [59, 172] on input "45" at bounding box center [65, 171] width 36 height 9
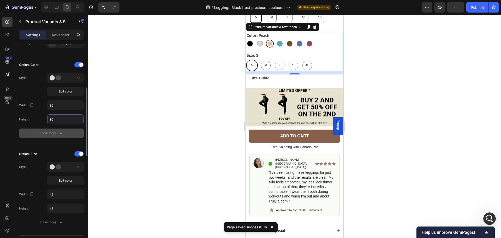
scroll to position [183, 0]
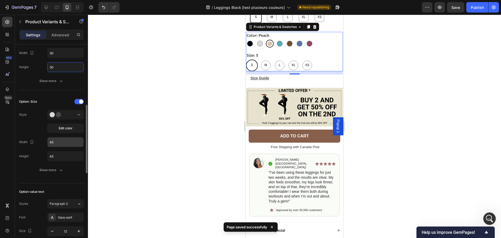
type input "30"
click at [56, 144] on input "45" at bounding box center [65, 141] width 36 height 9
type input "30"
click at [60, 151] on input "45" at bounding box center [65, 155] width 36 height 9
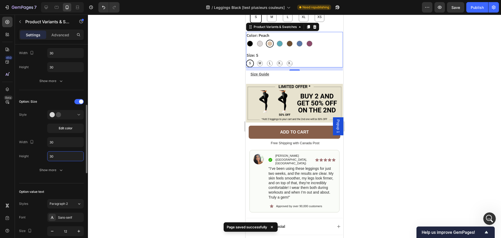
click at [59, 159] on input "30" at bounding box center [65, 155] width 36 height 9
click at [59, 158] on input "30" at bounding box center [65, 155] width 36 height 9
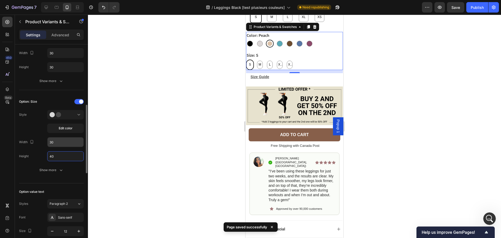
type input "40"
click at [61, 143] on input "30" at bounding box center [65, 141] width 36 height 9
type input "40"
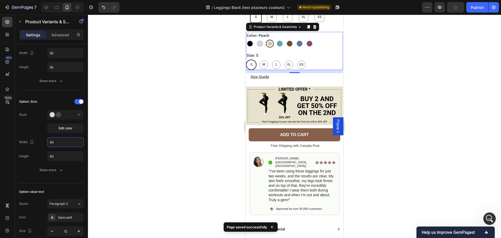
click at [174, 95] on div at bounding box center [294, 126] width 413 height 223
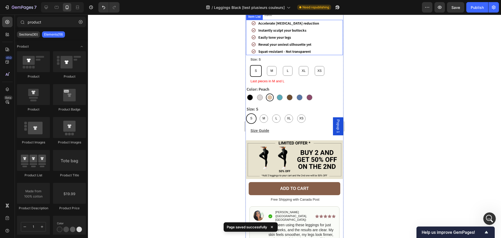
scroll to position [146, 0]
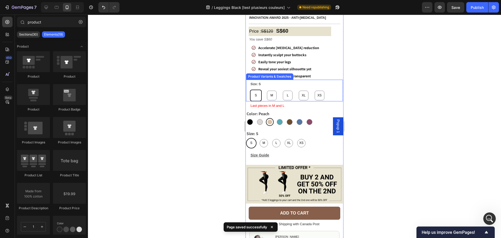
click at [328, 85] on div "Size: S S S S M M M L L L XL XL XL XS XS XS" at bounding box center [296, 91] width 93 height 21
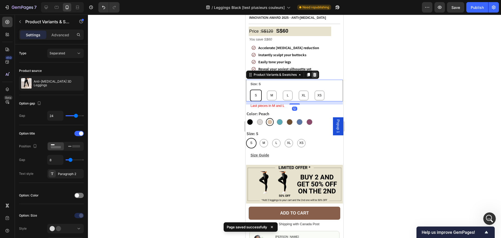
click at [314, 76] on icon at bounding box center [314, 75] width 3 height 4
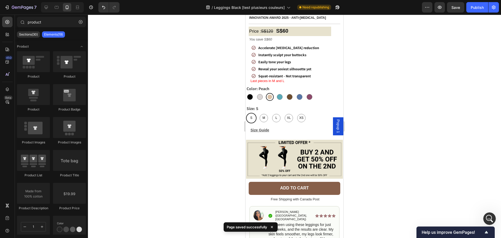
click at [188, 94] on div at bounding box center [294, 126] width 413 height 223
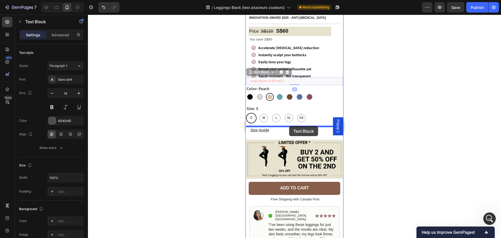
drag, startPoint x: 296, startPoint y: 82, endPoint x: 289, endPoint y: 125, distance: 43.6
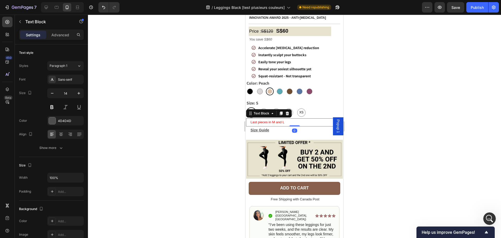
click at [211, 121] on div at bounding box center [294, 126] width 413 height 223
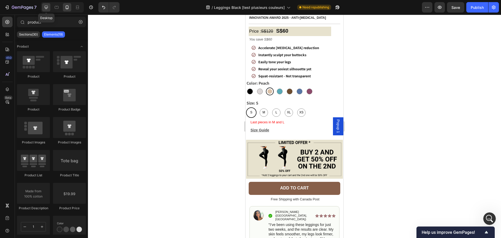
click at [45, 7] on icon at bounding box center [46, 7] width 5 height 5
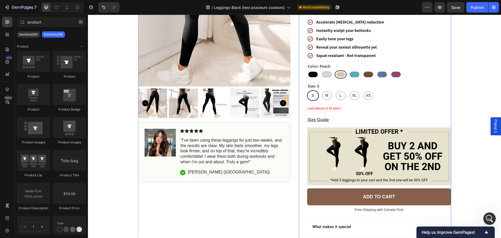
scroll to position [52, 0]
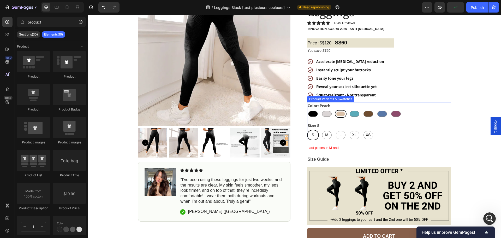
click at [407, 122] on div "Size: S S S S M M M L L L XL XL XL XS XS XS" at bounding box center [379, 131] width 144 height 18
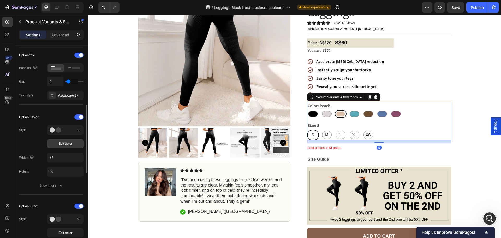
scroll to position [104, 0]
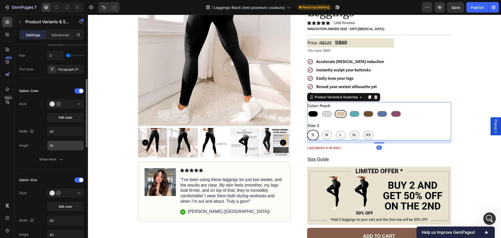
click at [56, 145] on input "30" at bounding box center [65, 145] width 36 height 9
type input "45"
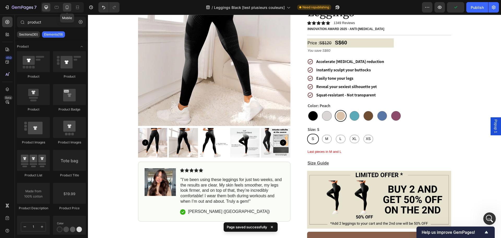
click at [67, 4] on div at bounding box center [67, 7] width 8 height 8
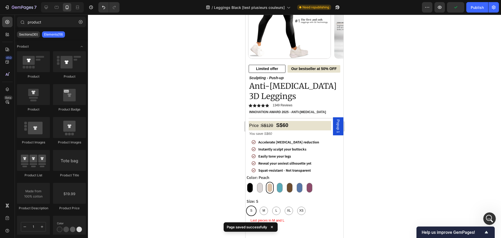
click at [225, 190] on div at bounding box center [294, 126] width 413 height 223
click at [329, 187] on div "Black Black Grey Grey Peach Peach Green Green Coffee Coffee Blue Blue Burgundy …" at bounding box center [294, 188] width 97 height 12
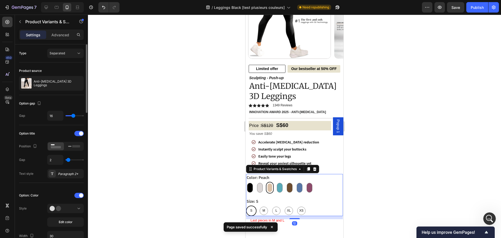
scroll to position [52, 0]
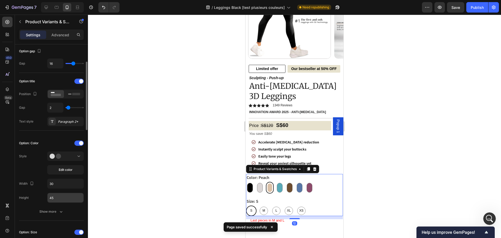
click at [59, 193] on input "45" at bounding box center [65, 197] width 36 height 9
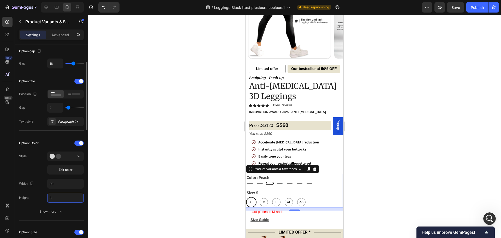
type input "30"
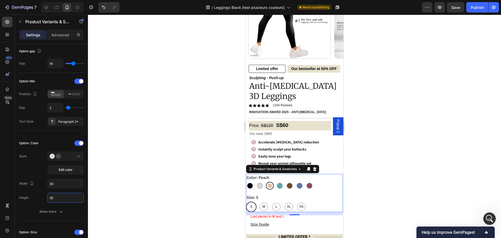
click at [206, 131] on div at bounding box center [294, 126] width 413 height 223
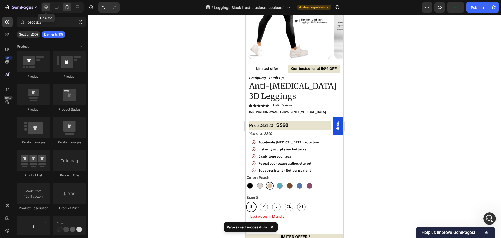
click at [46, 6] on icon at bounding box center [46, 7] width 5 height 5
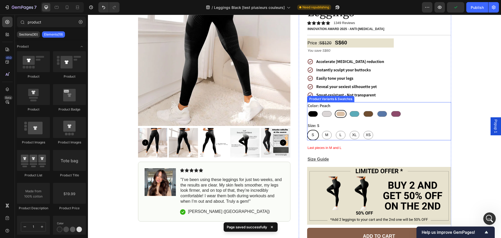
click at [405, 110] on div "Black Black Grey Grey Peach Peach Green Green Coffee Coffee Blue Blue Burgundy …" at bounding box center [379, 114] width 144 height 8
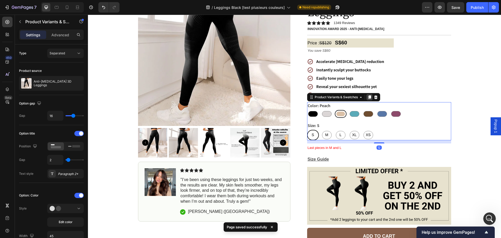
click at [368, 95] on icon at bounding box center [369, 97] width 3 height 4
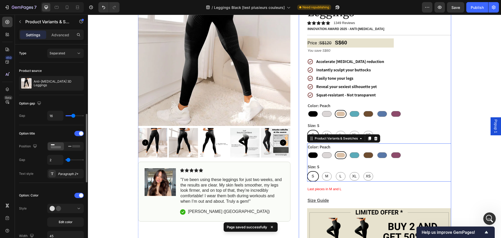
scroll to position [52, 0]
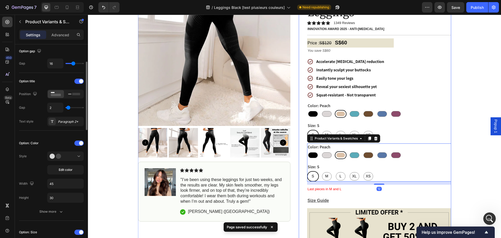
click at [415, 105] on div "Color: Peach Black Black Grey Grey Peach Peach Green Green Coffee Coffee Blue B…" at bounding box center [379, 121] width 144 height 38
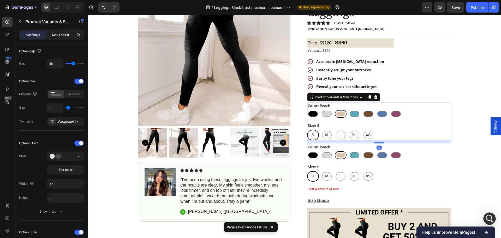
click at [64, 33] on p "Advanced" at bounding box center [60, 34] width 18 height 5
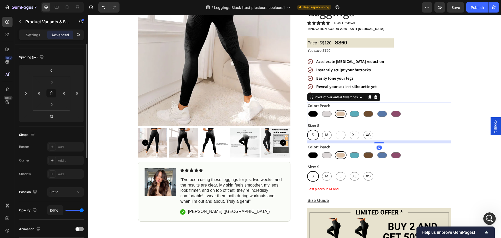
scroll to position [0, 0]
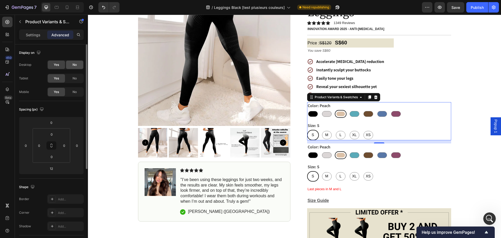
click at [73, 64] on span "No" at bounding box center [75, 64] width 4 height 5
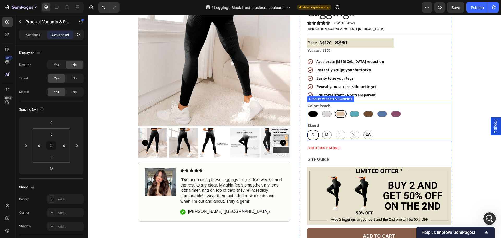
click at [425, 122] on div "Size: S S S S M M M L L L XL XL XL XS XS XS" at bounding box center [379, 131] width 144 height 18
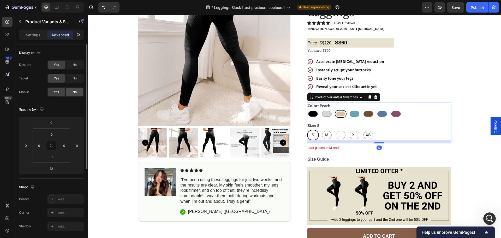
click at [73, 93] on span "No" at bounding box center [75, 91] width 4 height 5
radio input "true"
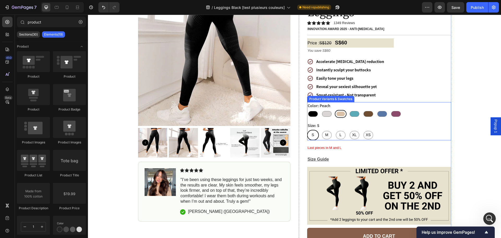
click at [434, 110] on div "Black Black Grey Grey Peach Peach Green Green Coffee Coffee Blue Blue Burgundy …" at bounding box center [379, 114] width 144 height 8
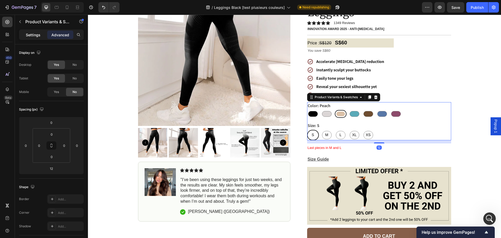
click at [37, 35] on p "Settings" at bounding box center [33, 34] width 15 height 5
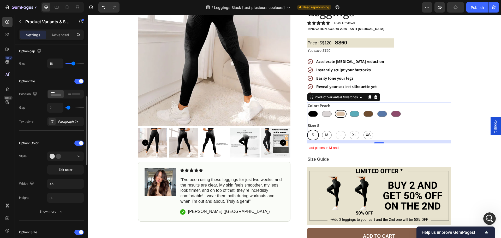
scroll to position [78, 0]
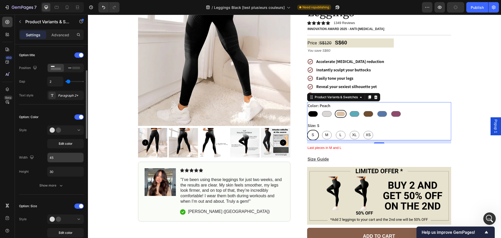
click at [56, 155] on input "45" at bounding box center [65, 157] width 36 height 9
click at [57, 172] on input "30" at bounding box center [65, 171] width 36 height 9
click at [57, 158] on input "45" at bounding box center [65, 157] width 36 height 9
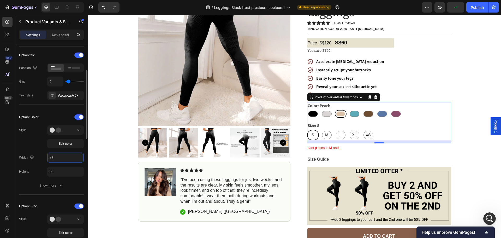
click at [57, 158] on input "45" at bounding box center [65, 157] width 36 height 9
click at [57, 158] on input "30" at bounding box center [65, 157] width 36 height 9
type input "40"
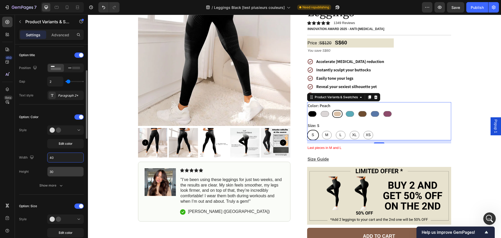
click at [58, 171] on input "30" at bounding box center [65, 171] width 36 height 9
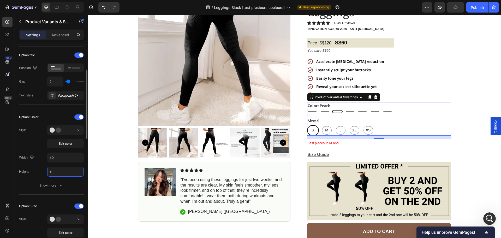
type input "40"
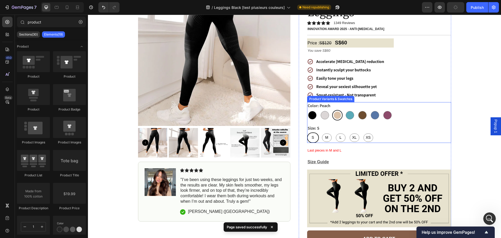
click at [385, 132] on div "S S S M M M L L L XL XL XL XS XS XS" at bounding box center [379, 137] width 144 height 10
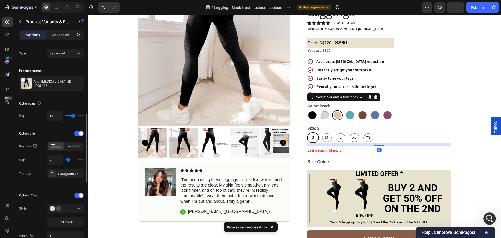
scroll to position [157, 0]
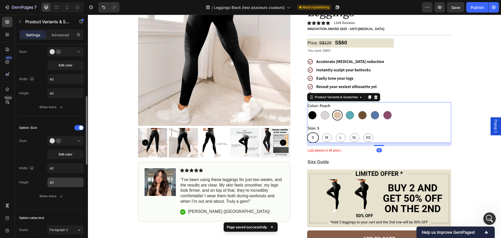
click at [65, 179] on input "40" at bounding box center [65, 181] width 36 height 9
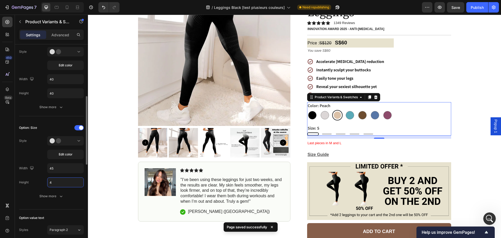
type input "45"
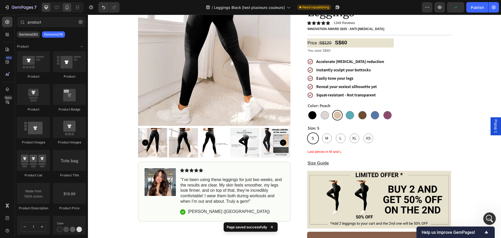
click at [68, 10] on icon at bounding box center [66, 7] width 5 height 5
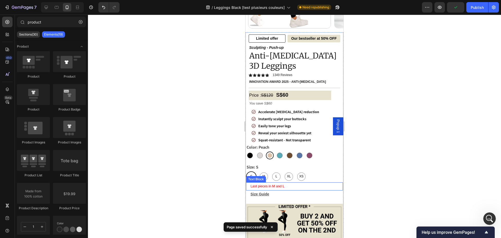
scroll to position [130, 0]
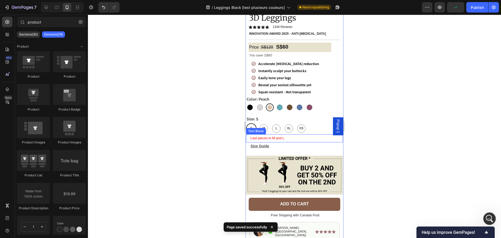
click at [169, 122] on div at bounding box center [294, 126] width 413 height 223
click at [319, 128] on div "S S S M M M L L L XL XL XL XS XS XS" at bounding box center [294, 128] width 97 height 10
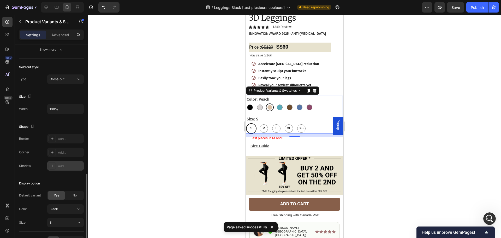
scroll to position [424, 0]
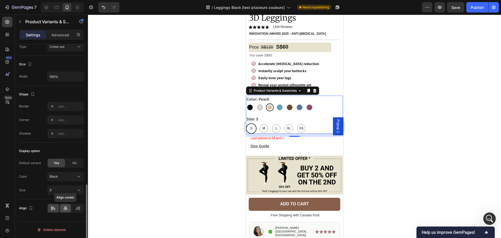
click at [67, 210] on icon at bounding box center [65, 207] width 5 height 5
radio input "true"
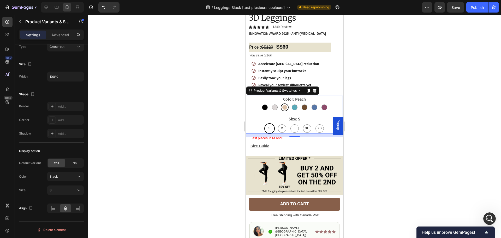
click at [182, 106] on div at bounding box center [294, 126] width 413 height 223
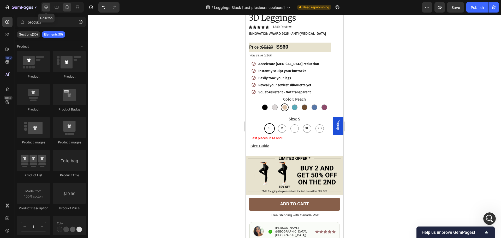
click at [47, 7] on icon at bounding box center [46, 7] width 5 height 5
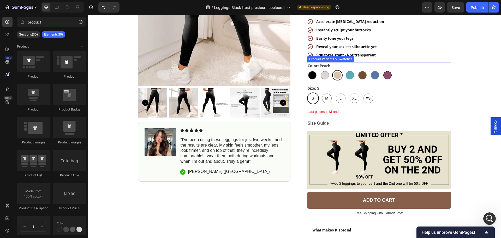
scroll to position [52, 0]
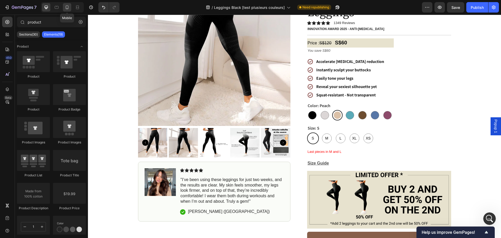
click at [65, 6] on icon at bounding box center [66, 7] width 5 height 5
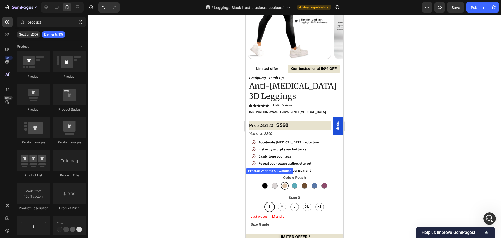
click at [323, 179] on div "Burgundy" at bounding box center [323, 175] width 17 height 7
click at [324, 181] on input "Burgundy Burgundy" at bounding box center [324, 181] width 0 height 0
radio input "false"
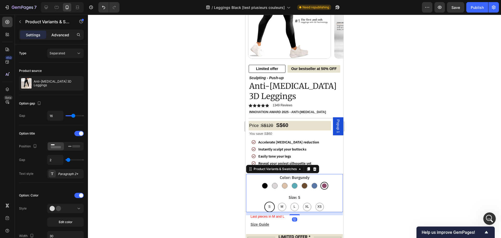
click at [64, 32] on p "Advanced" at bounding box center [60, 34] width 18 height 5
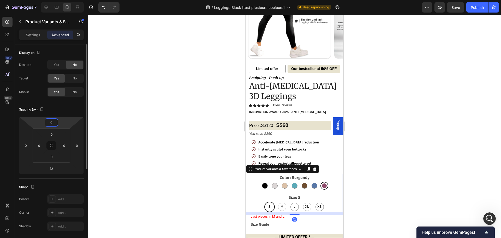
click at [56, 119] on input "0" at bounding box center [51, 122] width 10 height 8
type input "1"
radio input "true"
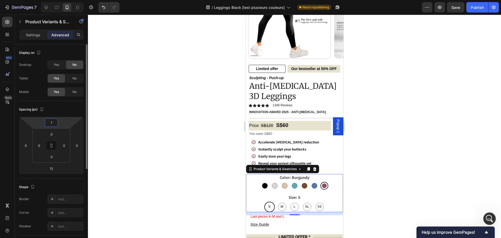
type input "10"
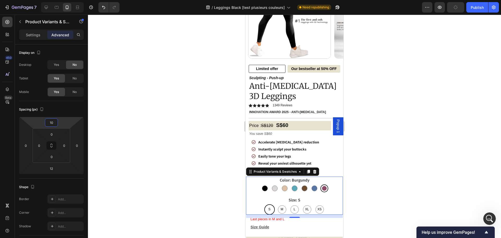
click at [198, 130] on div at bounding box center [294, 126] width 413 height 223
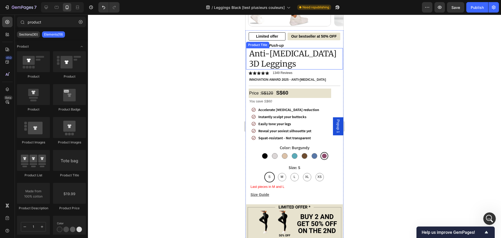
scroll to position [130, 0]
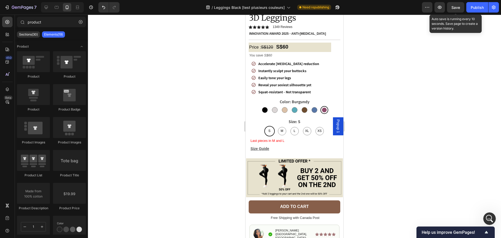
click at [454, 9] on span "Save" at bounding box center [455, 7] width 9 height 4
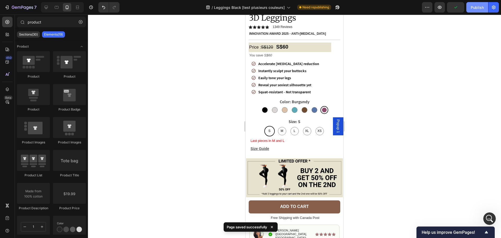
click at [479, 5] on div "Publish" at bounding box center [477, 7] width 13 height 5
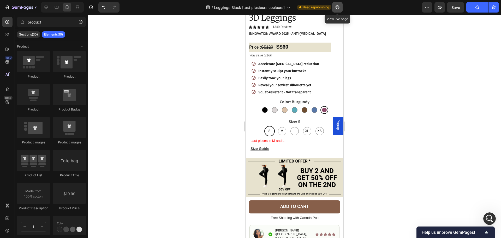
click at [339, 8] on icon "button" at bounding box center [337, 7] width 4 height 4
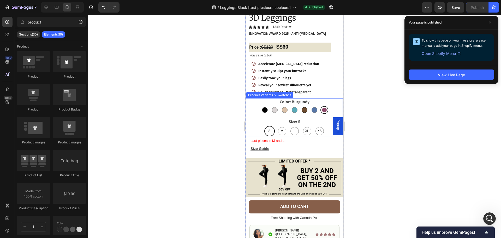
click at [302, 111] on div at bounding box center [305, 110] width 6 height 6
click at [304, 106] on input "Coffee Coffee" at bounding box center [304, 106] width 0 height 0
radio input "false"
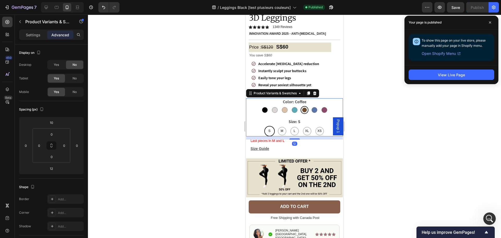
click at [251, 110] on div "Black Black Grey Grey Peach Peach Green Green Coffee Coffee Blue Blue Burgundy …" at bounding box center [294, 110] width 97 height 8
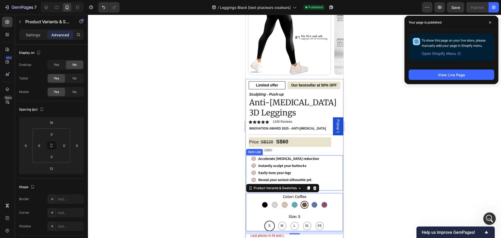
scroll to position [0, 0]
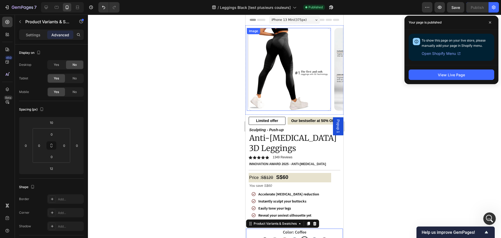
click at [326, 85] on img at bounding box center [289, 69] width 83 height 83
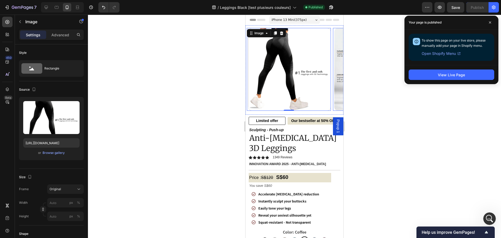
click at [332, 109] on div "Image 0 Image Image Image Image" at bounding box center [295, 70] width 97 height 84
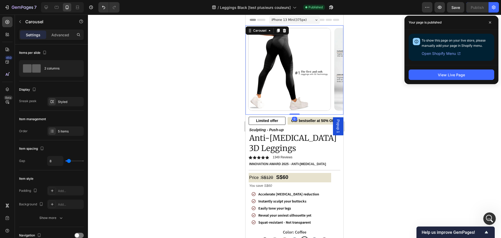
click at [166, 81] on div at bounding box center [294, 126] width 413 height 223
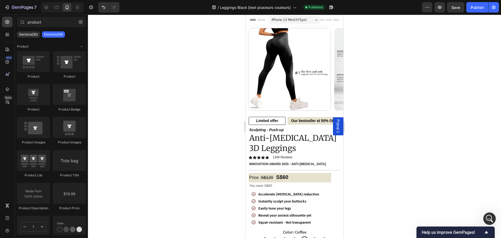
click at [42, 7] on div at bounding box center [62, 7] width 43 height 10
click at [45, 7] on icon at bounding box center [46, 7] width 3 height 3
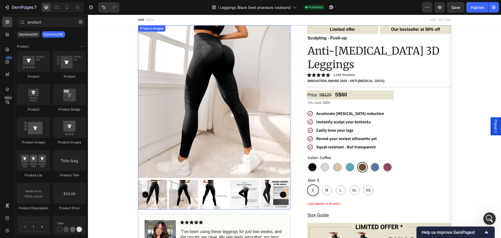
click at [280, 62] on img at bounding box center [214, 101] width 152 height 152
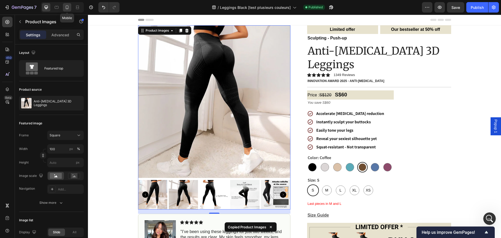
click at [67, 9] on icon at bounding box center [66, 7] width 5 height 5
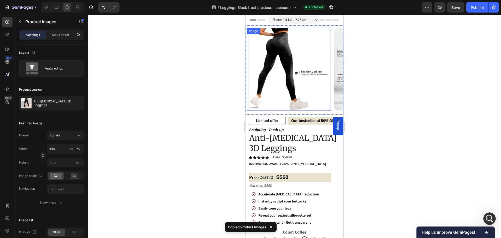
click at [304, 68] on img at bounding box center [289, 69] width 83 height 83
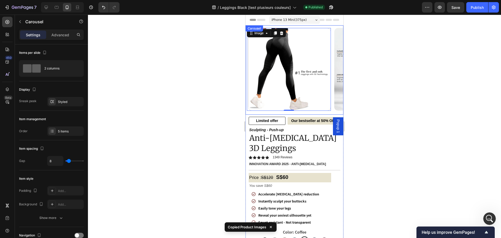
click at [324, 112] on div "Image 0 Image Image Image Image Carousel" at bounding box center [294, 69] width 98 height 89
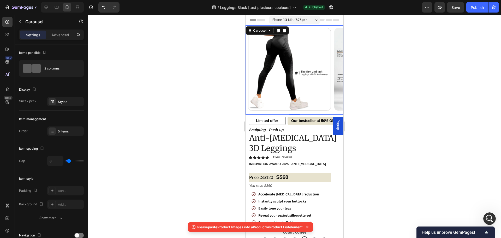
click at [205, 108] on div at bounding box center [294, 126] width 413 height 223
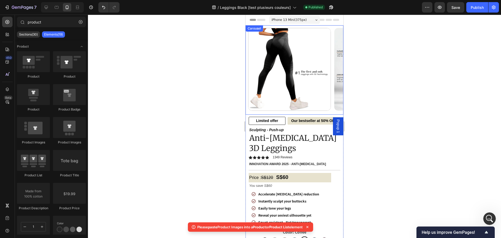
click at [333, 113] on div "Image Image Image Image Image Carousel" at bounding box center [294, 69] width 98 height 89
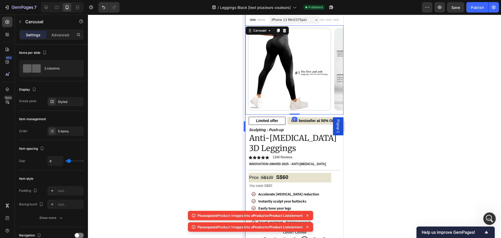
drag, startPoint x: 238, startPoint y: 110, endPoint x: 245, endPoint y: 109, distance: 7.3
click at [240, 110] on div at bounding box center [294, 126] width 413 height 223
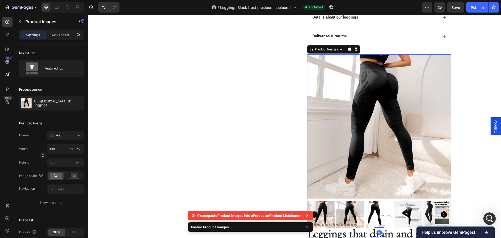
scroll to position [350, 0]
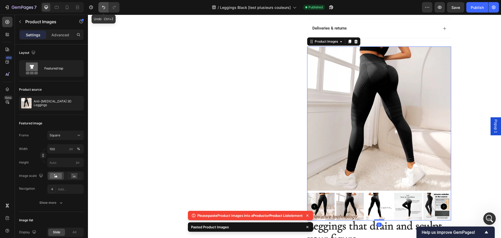
click at [101, 8] on icon "Undo/Redo" at bounding box center [103, 7] width 5 height 5
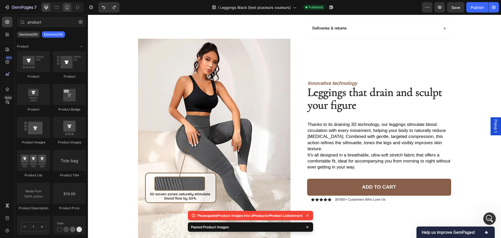
click at [70, 5] on div at bounding box center [67, 7] width 8 height 8
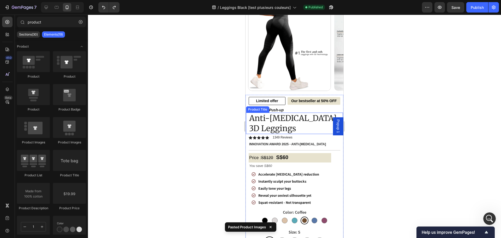
scroll to position [0, 0]
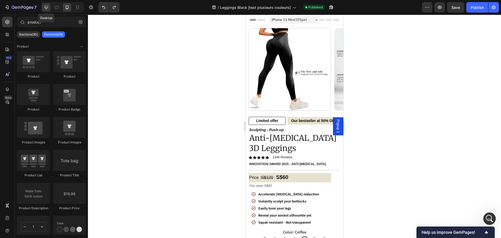
click at [49, 7] on icon at bounding box center [46, 7] width 5 height 5
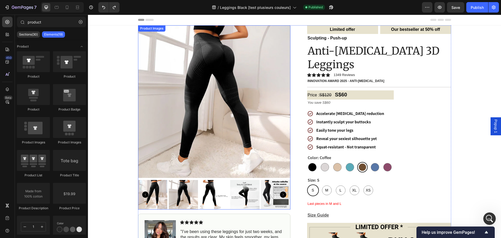
click at [242, 70] on img at bounding box center [214, 101] width 152 height 152
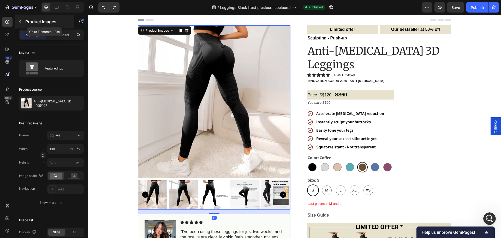
click at [20, 22] on icon "button" at bounding box center [20, 21] width 2 height 3
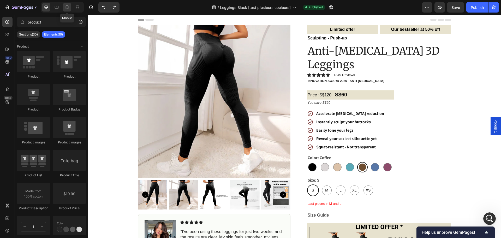
click at [68, 6] on icon at bounding box center [66, 7] width 5 height 5
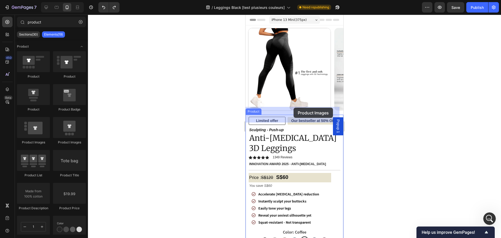
drag, startPoint x: 314, startPoint y: 147, endPoint x: 466, endPoint y: 128, distance: 153.8
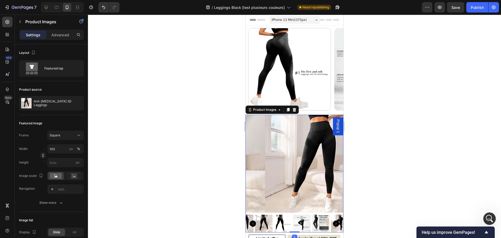
click at [189, 107] on div at bounding box center [294, 126] width 413 height 223
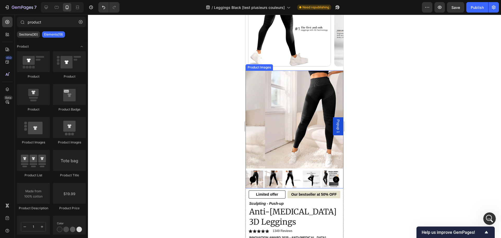
scroll to position [52, 0]
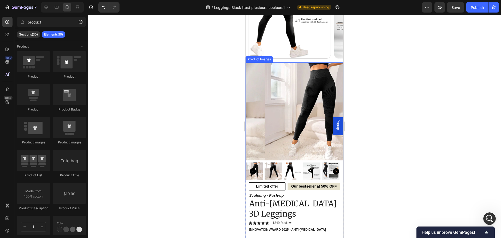
click at [302, 122] on img at bounding box center [314, 111] width 98 height 98
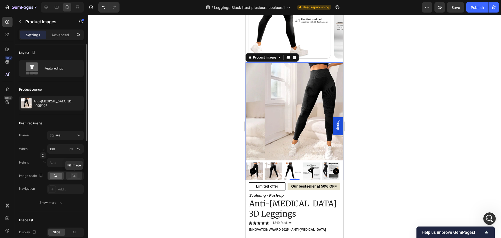
click at [74, 176] on icon at bounding box center [74, 176] width 3 height 2
click at [56, 179] on div at bounding box center [56, 176] width 16 height 8
click at [63, 137] on div "Square" at bounding box center [66, 135] width 32 height 5
click at [51, 69] on div "Featured top" at bounding box center [60, 68] width 32 height 12
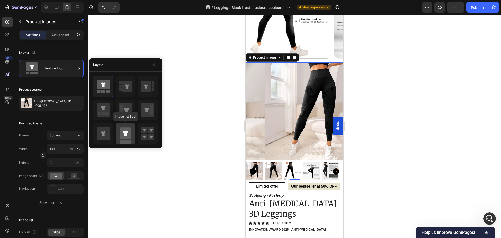
click at [124, 137] on rect at bounding box center [125, 132] width 11 height 11
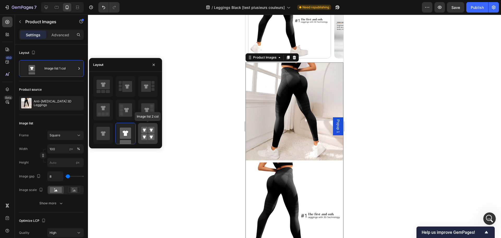
click at [144, 132] on rect at bounding box center [144, 130] width 7 height 7
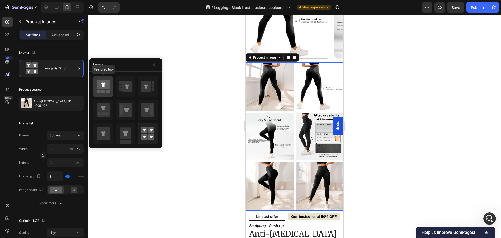
click at [107, 81] on icon at bounding box center [103, 85] width 13 height 10
type input "100"
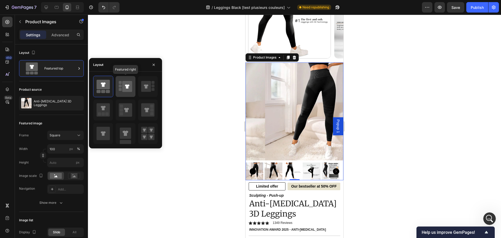
click at [125, 81] on icon at bounding box center [127, 86] width 10 height 11
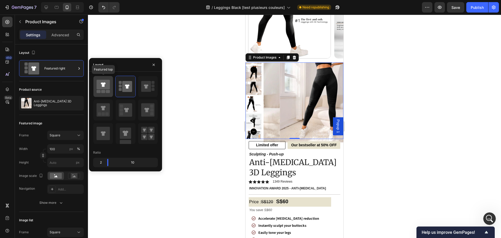
click at [106, 83] on icon at bounding box center [103, 85] width 13 height 10
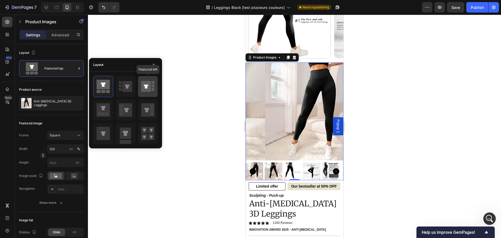
click at [140, 88] on div at bounding box center [148, 86] width 20 height 21
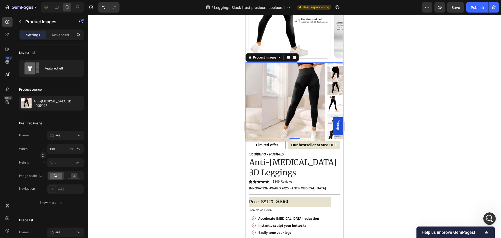
click at [211, 40] on div at bounding box center [294, 126] width 413 height 223
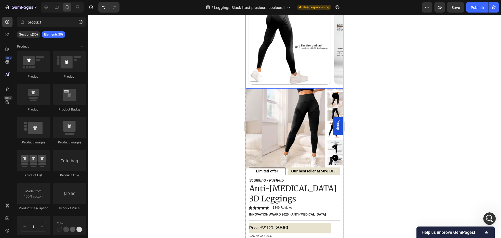
scroll to position [0, 0]
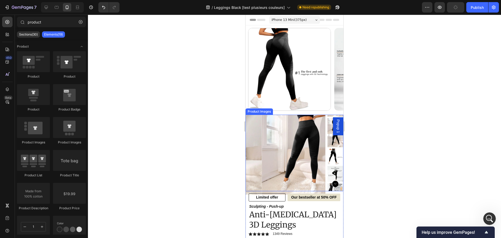
click at [309, 137] on img at bounding box center [302, 155] width 80 height 80
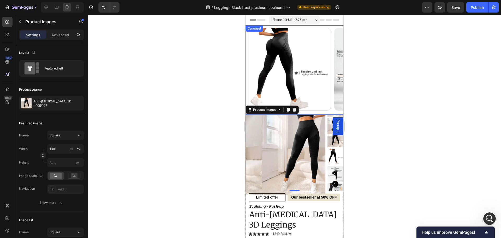
click at [334, 113] on div "Image Image Image Image Image Carousel" at bounding box center [294, 69] width 98 height 89
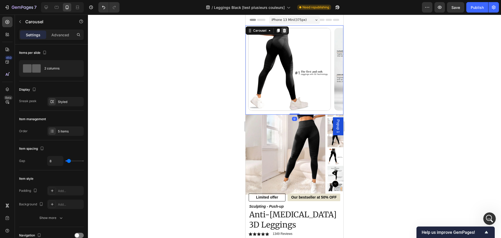
click at [284, 30] on icon at bounding box center [284, 31] width 3 height 4
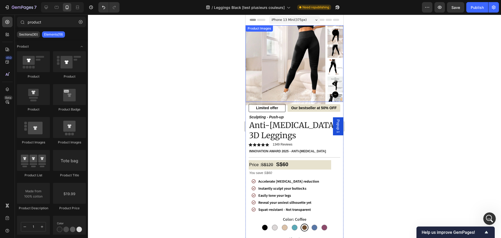
click at [194, 81] on div at bounding box center [294, 126] width 413 height 223
click at [457, 9] on span "Save" at bounding box center [455, 7] width 9 height 4
click at [313, 69] on img at bounding box center [302, 65] width 80 height 80
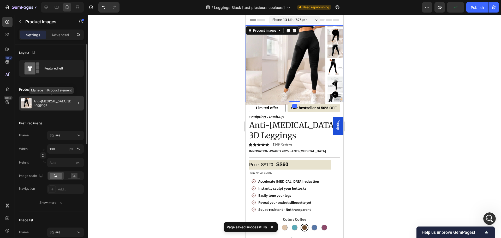
click at [64, 102] on p "Anti-Cellulite 3D Leggings" at bounding box center [58, 102] width 48 height 7
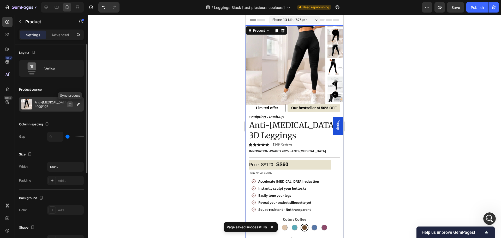
click at [71, 104] on icon "button" at bounding box center [70, 104] width 4 height 4
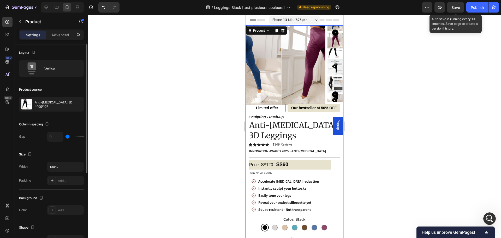
click at [458, 6] on span "Save" at bounding box center [455, 7] width 9 height 4
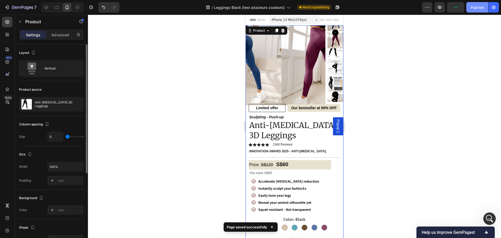
click at [479, 4] on button "Publish" at bounding box center [477, 7] width 22 height 10
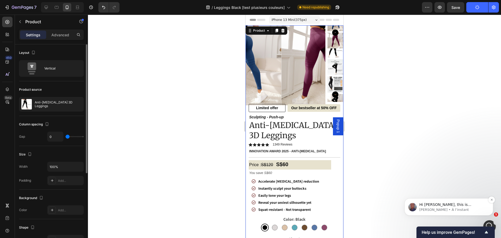
scroll to position [309, 0]
click at [459, 205] on span "Hi Mikael, this is Jay from GemPages Support Team. I hope you're doing well, an…" at bounding box center [450, 217] width 63 height 30
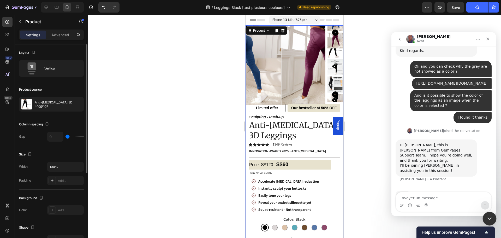
click at [489, 218] on icon "Fermer le Messenger Intercom" at bounding box center [488, 217] width 6 height 6
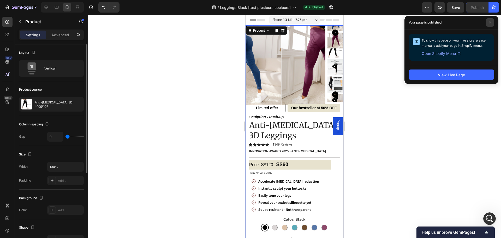
click at [492, 22] on span at bounding box center [490, 22] width 8 height 8
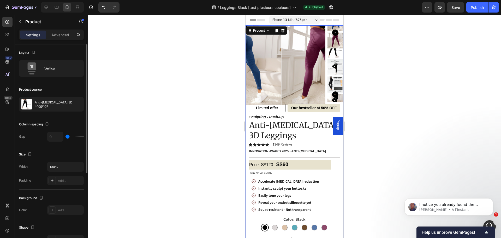
scroll to position [311, 0]
click at [448, 203] on span "I notice you already found the solution👍. Is there anything else you need assis…" at bounding box center [449, 209] width 61 height 15
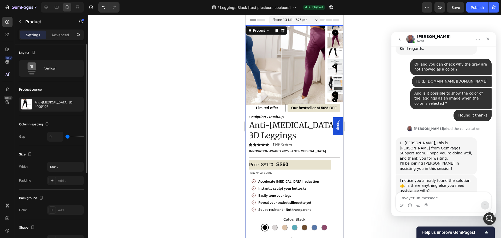
scroll to position [0, 0]
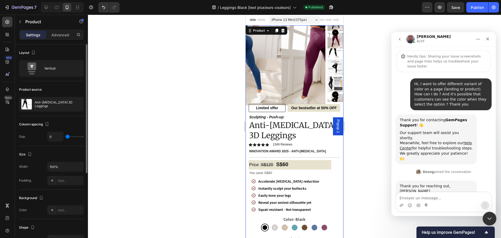
click at [488, 217] on icon "Fermer le Messenger Intercom" at bounding box center [489, 218] width 4 height 2
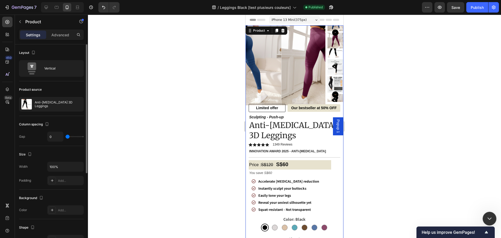
scroll to position [1, 0]
click at [391, 131] on div at bounding box center [294, 126] width 413 height 223
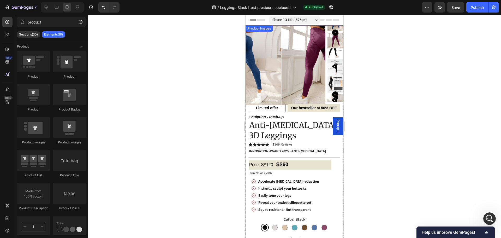
click at [286, 82] on img at bounding box center [321, 65] width 80 height 80
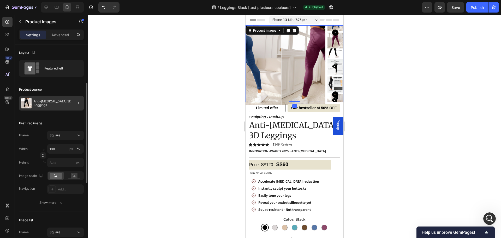
scroll to position [52, 0]
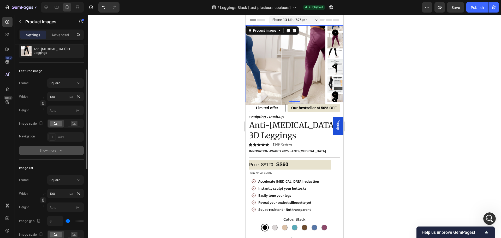
click at [57, 149] on div "Show more" at bounding box center [51, 150] width 24 height 5
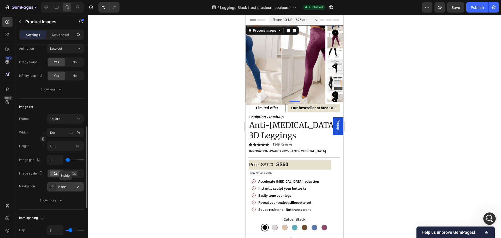
scroll to position [261, 0]
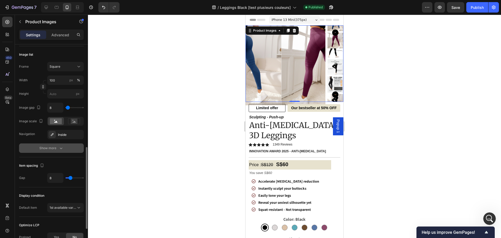
click at [61, 149] on icon "button" at bounding box center [60, 147] width 5 height 5
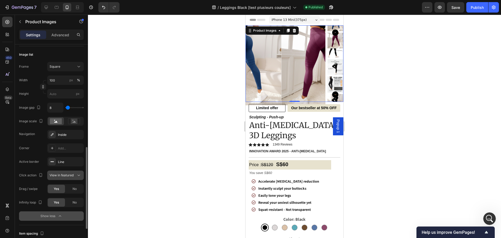
click at [65, 175] on span "View in featured" at bounding box center [62, 175] width 24 height 4
click at [100, 158] on div at bounding box center [294, 126] width 413 height 223
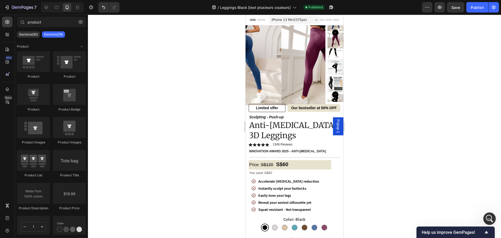
click at [281, 94] on img at bounding box center [321, 65] width 80 height 80
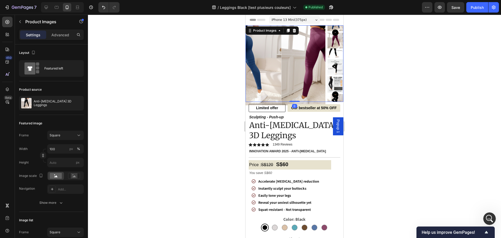
scroll to position [209, 0]
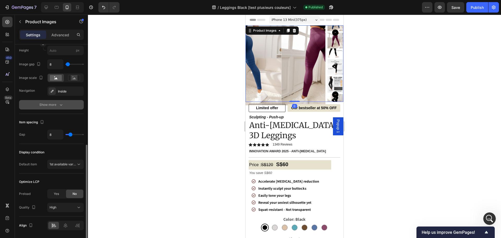
click at [56, 104] on div "Show more" at bounding box center [51, 104] width 24 height 5
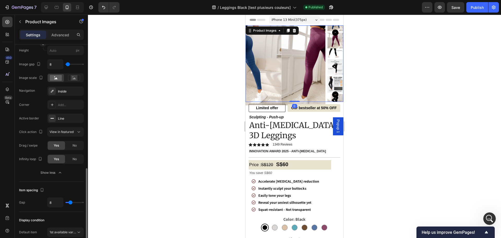
scroll to position [287, 0]
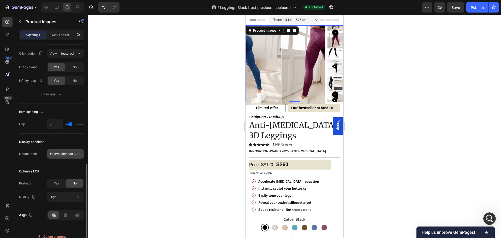
click at [64, 151] on div "1st available variant" at bounding box center [66, 153] width 32 height 5
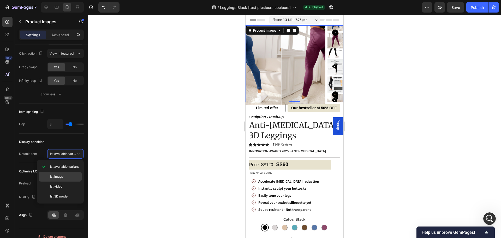
click at [67, 176] on p "1st image" at bounding box center [65, 176] width 30 height 5
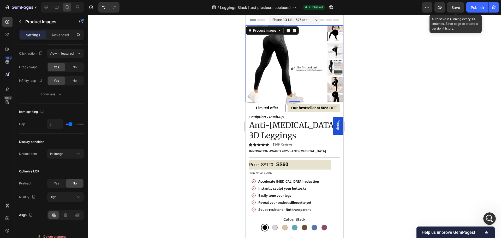
click at [458, 8] on span "Save" at bounding box center [455, 7] width 9 height 4
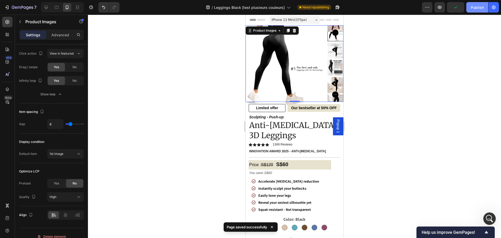
click at [477, 6] on div "Publish" at bounding box center [477, 7] width 13 height 5
click at [49, 5] on div at bounding box center [46, 7] width 8 height 8
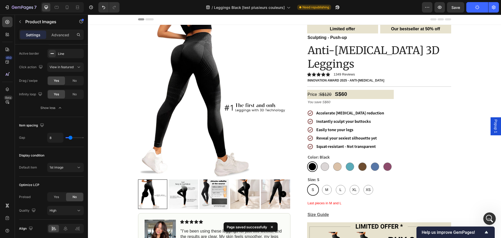
scroll to position [230, 0]
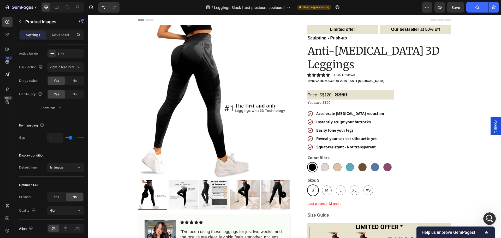
click at [245, 113] on img at bounding box center [214, 101] width 152 height 152
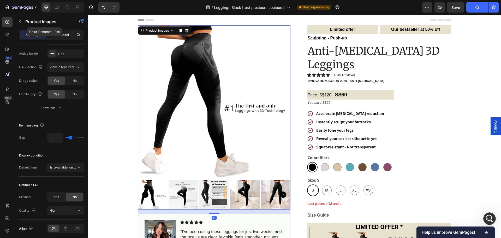
click at [64, 34] on p "Advanced" at bounding box center [60, 34] width 18 height 5
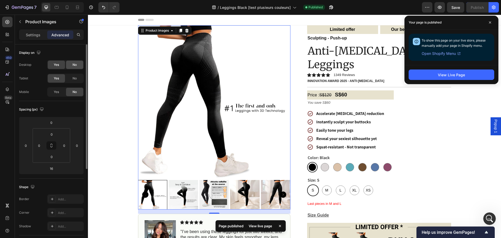
click at [73, 65] on span "No" at bounding box center [75, 64] width 4 height 5
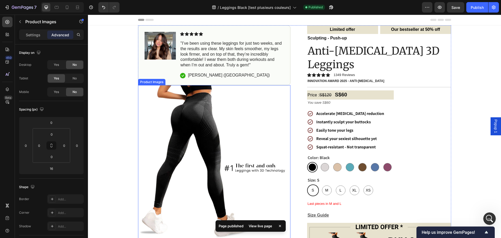
click at [197, 124] on img at bounding box center [214, 161] width 152 height 152
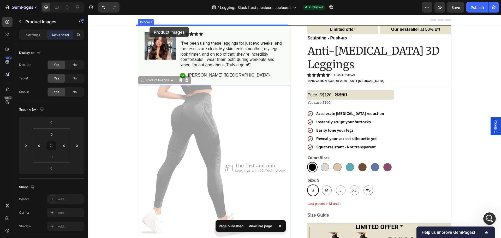
drag, startPoint x: 139, startPoint y: 80, endPoint x: 149, endPoint y: 27, distance: 53.9
type input "16"
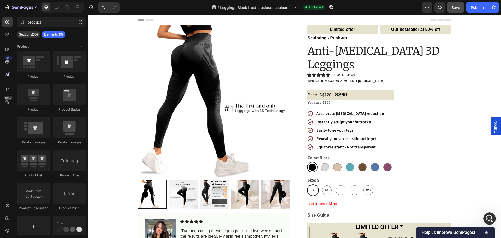
click at [452, 7] on span "Save" at bounding box center [455, 7] width 9 height 4
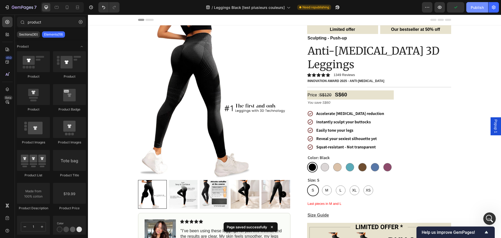
click at [480, 8] on div "Publish" at bounding box center [477, 7] width 13 height 5
click at [484, 218] on icon "Ouvrir le Messenger Intercom" at bounding box center [488, 217] width 9 height 9
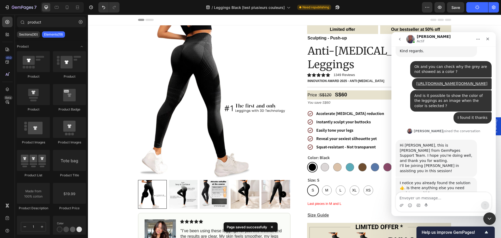
scroll to position [311, 0]
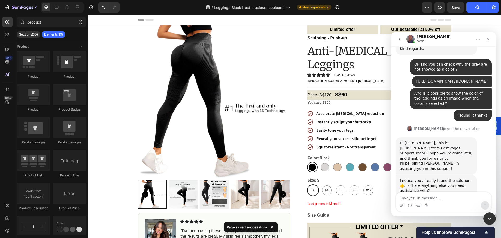
click at [437, 193] on textarea "Envoyer un message..." at bounding box center [443, 196] width 95 height 9
type textarea "Thanks."
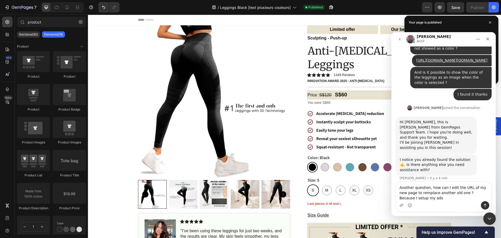
scroll to position [337, 0]
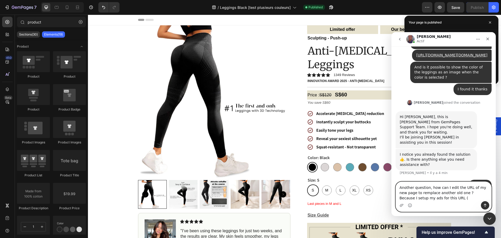
paste textarea "https://thelumya.com/products/legging-1"
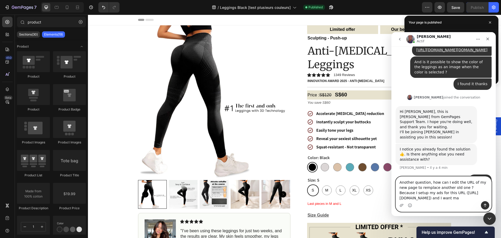
scroll to position [348, 0]
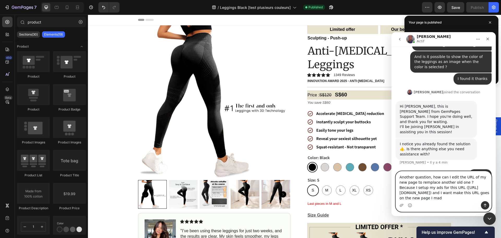
type textarea "Another question, how can I edit the URL of my new page to remplace another old…"
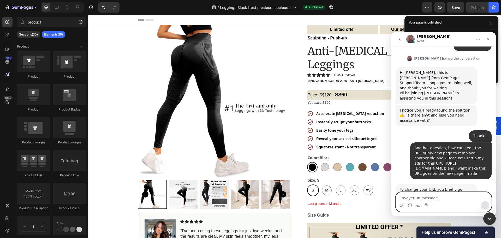
scroll to position [395, 0]
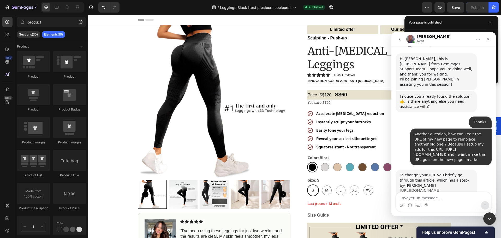
click at [440, 188] on link "https://help.gempages.net/articles/change-url-handle" at bounding box center [420, 190] width 41 height 4
click at [431, 196] on textarea "Envoyer un message..." at bounding box center [443, 196] width 95 height 9
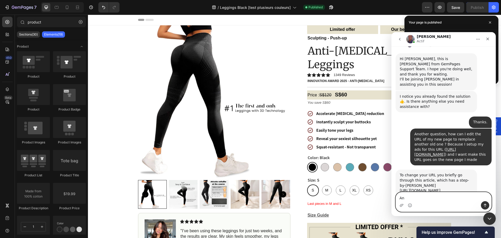
type textarea "A"
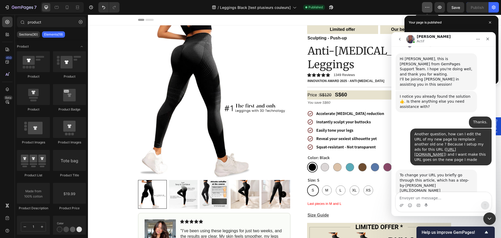
click at [428, 6] on icon "button" at bounding box center [426, 7] width 5 height 5
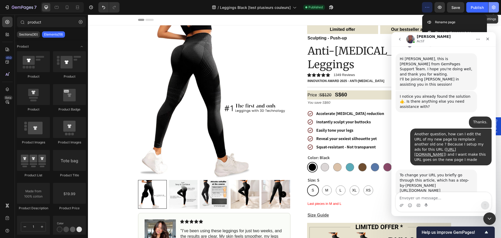
click at [498, 7] on button "button" at bounding box center [493, 7] width 10 height 10
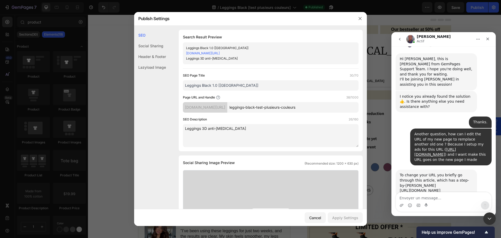
click at [281, 107] on input "leggings-black-test-plusieurs-couleurs" at bounding box center [292, 107] width 131 height 10
drag, startPoint x: 318, startPoint y: 107, endPoint x: 235, endPoint y: 107, distance: 83.5
click at [235, 107] on div "v4i4cq-rb.myshopify.com/pages/ leggings-black-test-plusieurs-couleurs" at bounding box center [271, 107] width 176 height 10
click at [424, 196] on textarea "Envoyer un message..." at bounding box center [443, 196] width 95 height 9
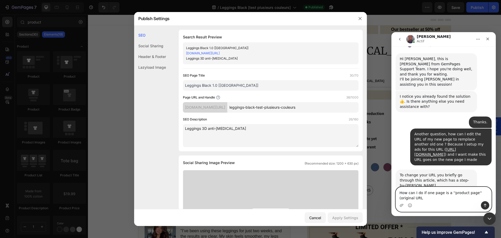
scroll to position [400, 0]
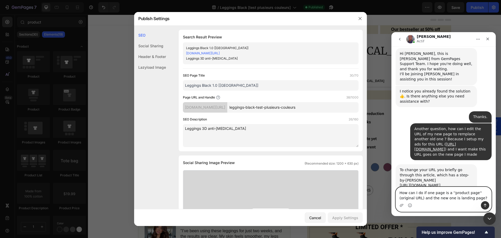
type textarea "How can I do if one page is a ''product page'' (original URL) and the new one i…"
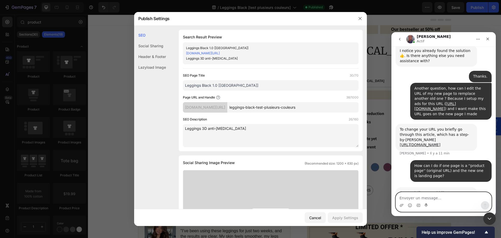
scroll to position [452, 0]
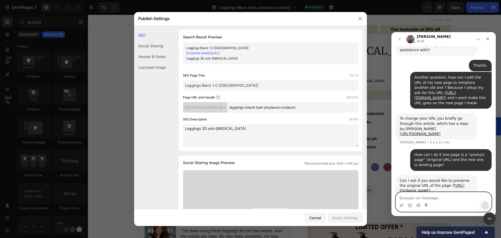
click at [437, 200] on textarea "Envoyer un message..." at bounding box center [443, 196] width 95 height 9
click at [438, 200] on textarea "Envoyer un message..." at bounding box center [443, 196] width 95 height 9
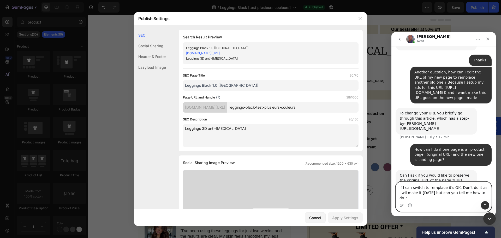
type textarea "If I can switch to remplace it's OK. Don't do it as I wil make it tomorrow but …"
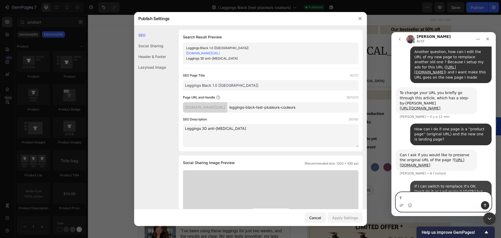
scroll to position [478, 0]
type textarea "The goal are to make like a redirection"
